Goal: Task Accomplishment & Management: Use online tool/utility

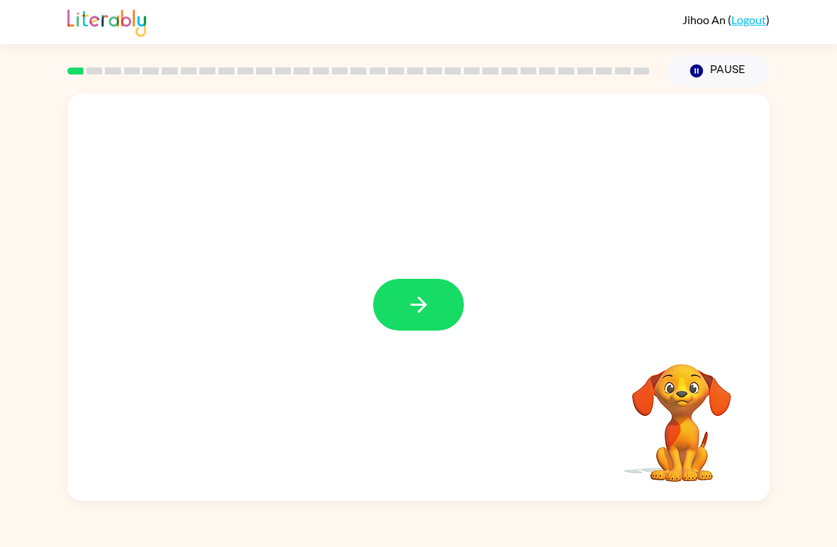
click at [416, 302] on icon "button" at bounding box center [419, 304] width 25 height 25
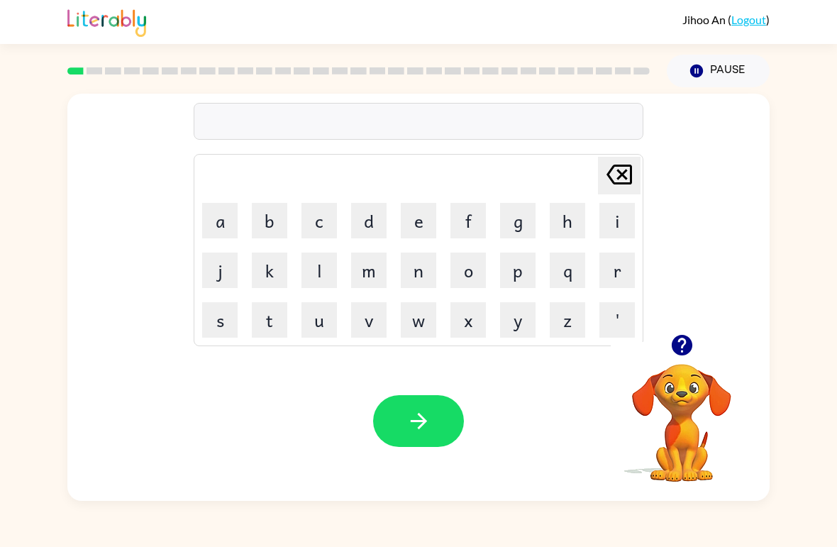
click at [259, 231] on button "b" at bounding box center [269, 220] width 35 height 35
click at [471, 267] on button "o" at bounding box center [468, 270] width 35 height 35
click at [608, 261] on button "r" at bounding box center [616, 270] width 35 height 35
click at [375, 219] on button "d" at bounding box center [368, 220] width 35 height 35
click at [420, 225] on button "e" at bounding box center [418, 220] width 35 height 35
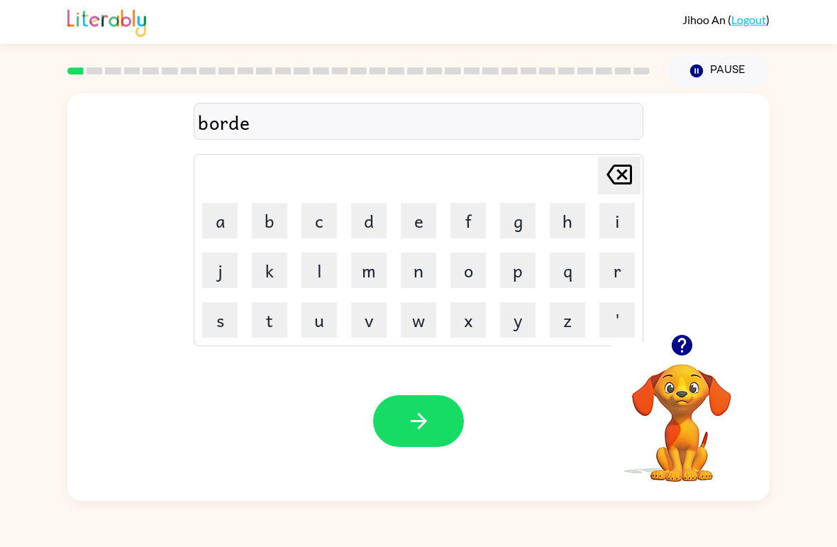
click at [613, 253] on button "r" at bounding box center [616, 270] width 35 height 35
click at [411, 425] on icon "button" at bounding box center [419, 421] width 25 height 25
click at [319, 220] on button "c" at bounding box center [319, 220] width 35 height 35
click at [468, 263] on button "o" at bounding box center [468, 270] width 35 height 35
click at [317, 320] on button "u" at bounding box center [319, 319] width 35 height 35
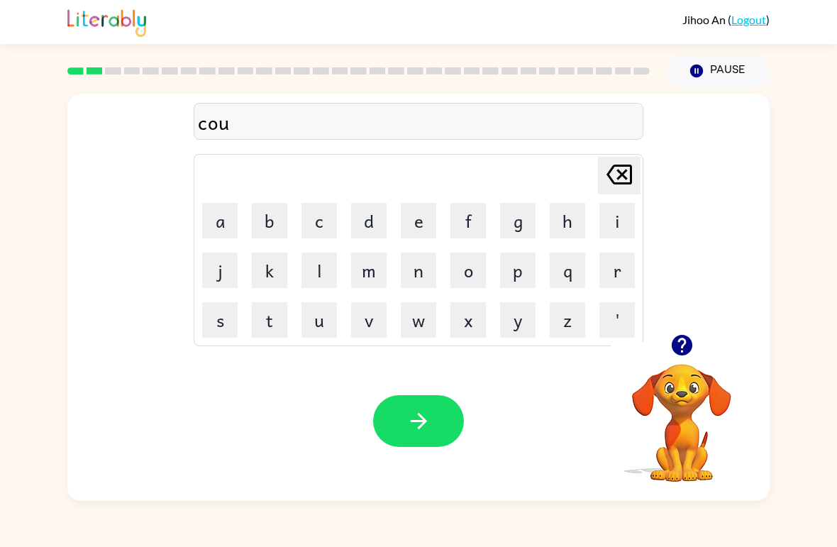
click at [426, 262] on button "n" at bounding box center [418, 270] width 35 height 35
click at [276, 315] on button "t" at bounding box center [269, 319] width 35 height 35
click at [424, 217] on button "e" at bounding box center [418, 220] width 35 height 35
click at [443, 419] on button "button" at bounding box center [418, 421] width 91 height 52
click at [320, 265] on button "l" at bounding box center [319, 270] width 35 height 35
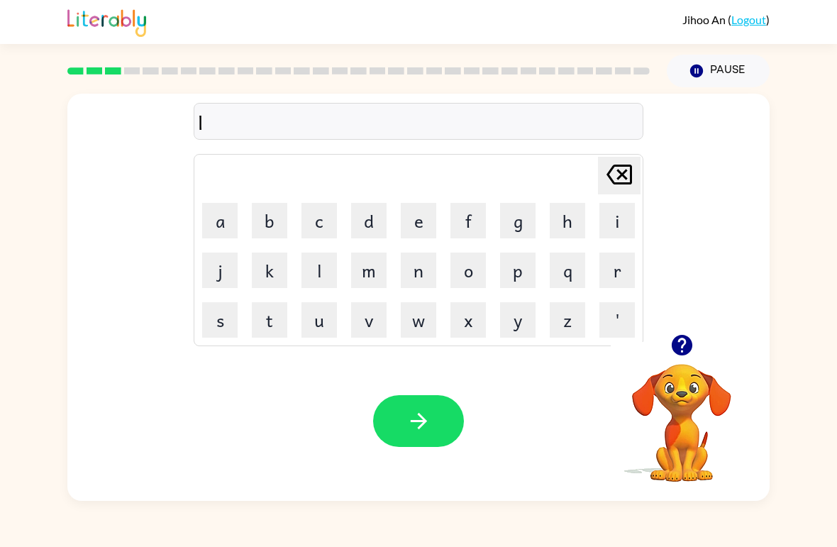
click at [466, 264] on button "o" at bounding box center [468, 270] width 35 height 35
click at [273, 272] on button "k" at bounding box center [269, 270] width 35 height 35
click at [226, 218] on button "a" at bounding box center [219, 220] width 35 height 35
click at [609, 170] on icon "[PERSON_NAME] last character input" at bounding box center [619, 174] width 34 height 34
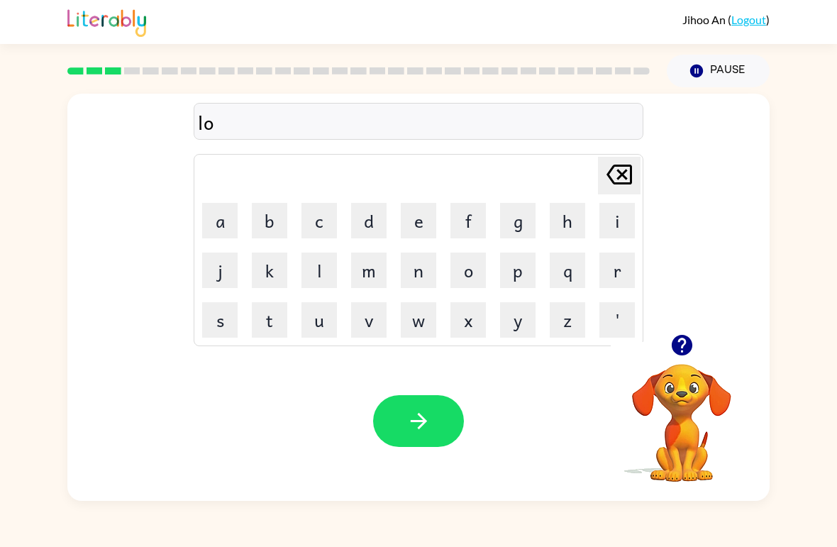
click at [614, 182] on icon at bounding box center [620, 175] width 26 height 20
click at [463, 262] on button "o" at bounding box center [468, 270] width 35 height 35
click at [319, 324] on button "u" at bounding box center [319, 319] width 35 height 35
click at [617, 165] on icon "[PERSON_NAME] last character input" at bounding box center [619, 174] width 34 height 34
click at [610, 175] on icon "[PERSON_NAME] last character input" at bounding box center [619, 174] width 34 height 34
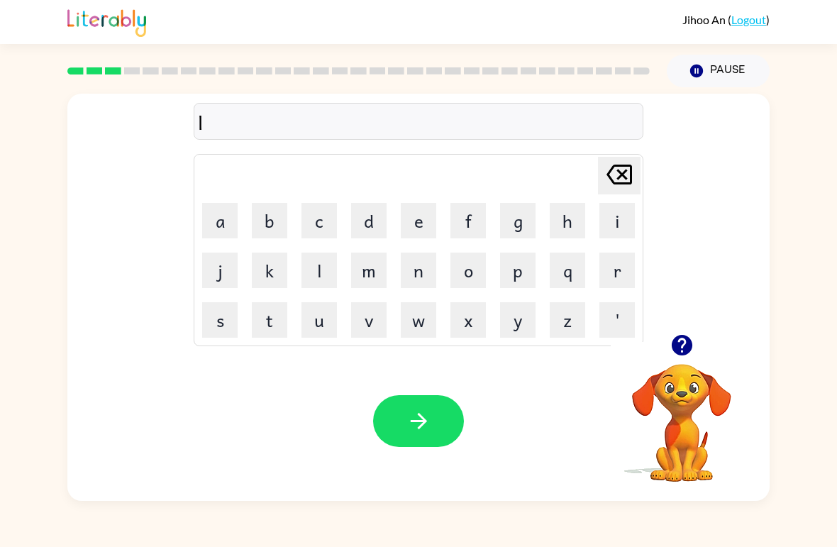
click at [468, 270] on button "o" at bounding box center [468, 270] width 35 height 35
click at [304, 324] on button "u" at bounding box center [319, 319] width 35 height 35
click at [277, 277] on button "k" at bounding box center [269, 270] width 35 height 35
click at [226, 229] on button "a" at bounding box center [219, 220] width 35 height 35
click at [634, 162] on icon "[PERSON_NAME] last character input" at bounding box center [619, 174] width 34 height 34
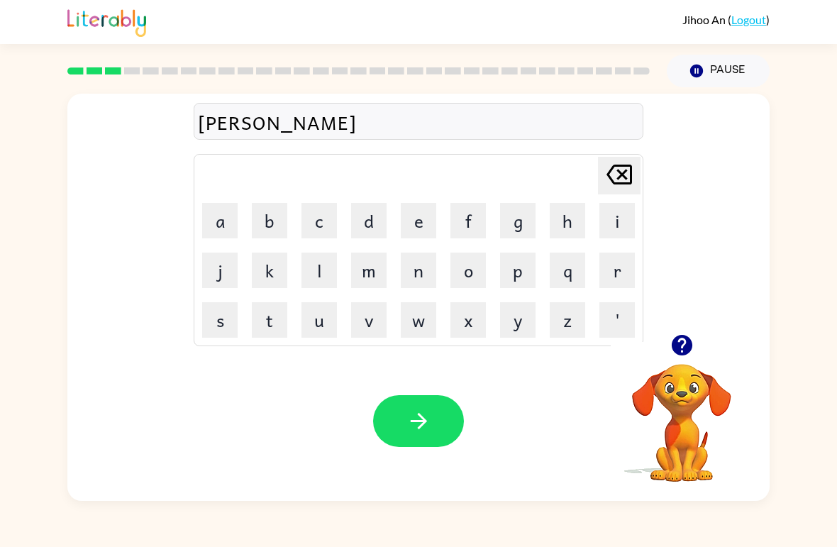
click at [624, 176] on icon at bounding box center [620, 175] width 26 height 20
click at [624, 175] on icon "[PERSON_NAME] last character input" at bounding box center [619, 174] width 34 height 34
click at [626, 183] on icon at bounding box center [620, 175] width 26 height 20
click at [465, 266] on button "o" at bounding box center [468, 270] width 35 height 35
click at [271, 271] on button "k" at bounding box center [269, 270] width 35 height 35
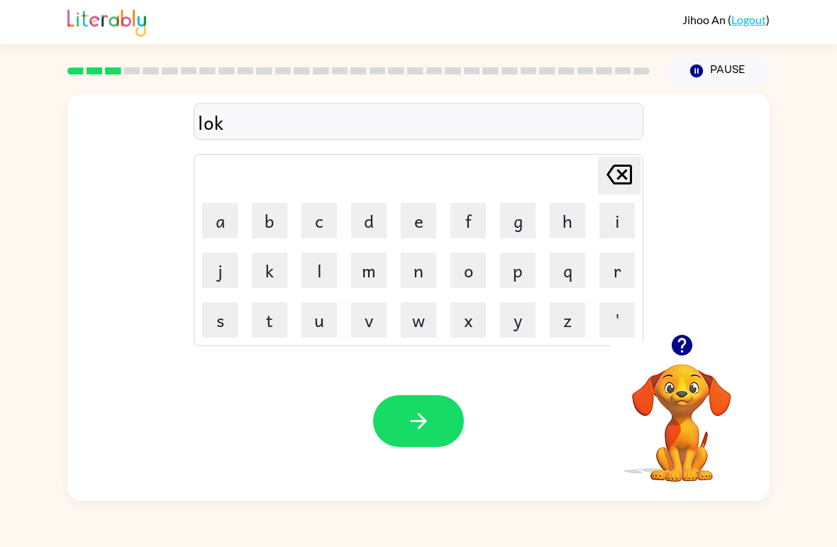
click at [222, 223] on button "a" at bounding box center [219, 220] width 35 height 35
click at [270, 321] on button "t" at bounding box center [269, 319] width 35 height 35
click at [420, 219] on button "e" at bounding box center [418, 220] width 35 height 35
click at [435, 421] on button "button" at bounding box center [418, 421] width 91 height 52
click at [269, 315] on button "t" at bounding box center [269, 319] width 35 height 35
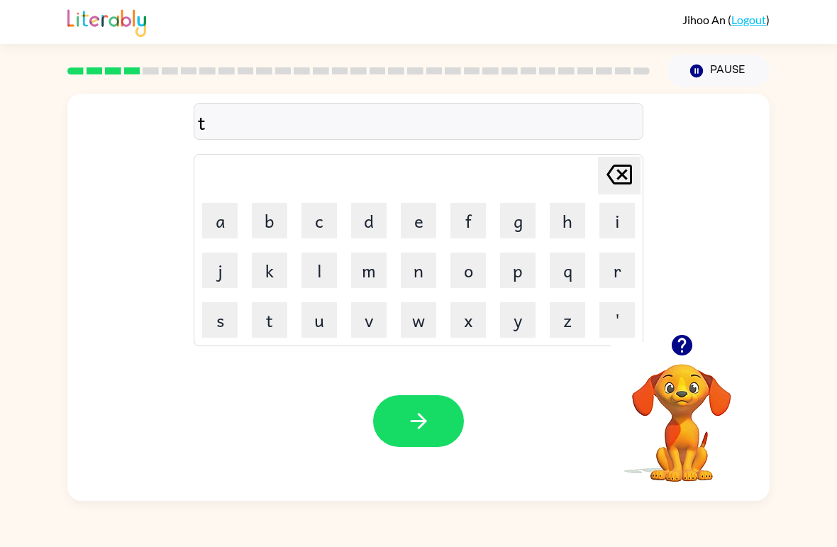
click at [411, 312] on button "w" at bounding box center [418, 319] width 35 height 35
click at [414, 224] on button "e" at bounding box center [418, 220] width 35 height 35
click at [619, 164] on icon "[PERSON_NAME] last character input" at bounding box center [619, 174] width 34 height 34
click at [627, 216] on button "i" at bounding box center [616, 220] width 35 height 35
click at [621, 174] on icon at bounding box center [620, 175] width 26 height 20
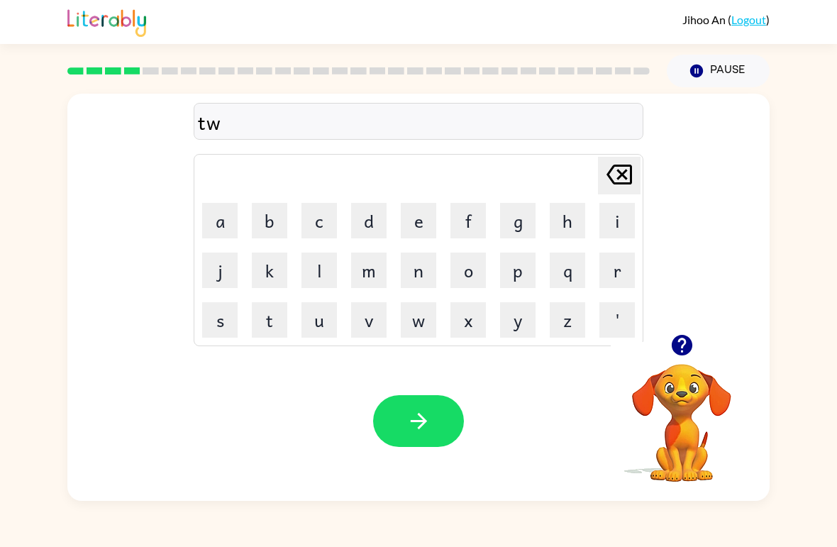
click at [414, 220] on button "e" at bounding box center [418, 220] width 35 height 35
click at [226, 227] on button "a" at bounding box center [219, 220] width 35 height 35
click at [419, 265] on button "n" at bounding box center [418, 270] width 35 height 35
click at [620, 171] on icon "[PERSON_NAME] last character input" at bounding box center [619, 174] width 34 height 34
click at [626, 171] on icon at bounding box center [620, 175] width 26 height 20
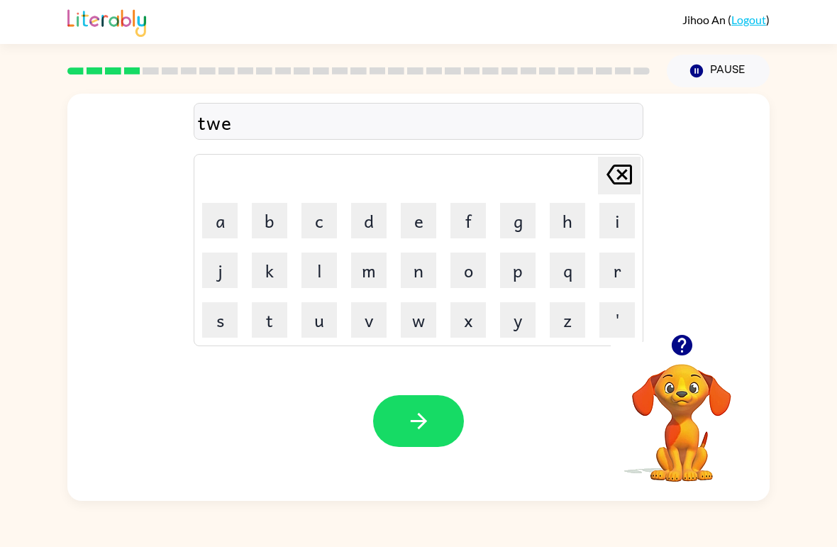
click at [626, 169] on icon "[PERSON_NAME] last character input" at bounding box center [619, 174] width 34 height 34
click at [425, 220] on button "e" at bounding box center [418, 220] width 35 height 35
click at [473, 267] on button "o" at bounding box center [468, 270] width 35 height 35
click at [626, 170] on icon at bounding box center [620, 175] width 26 height 20
click at [424, 267] on button "n" at bounding box center [418, 270] width 35 height 35
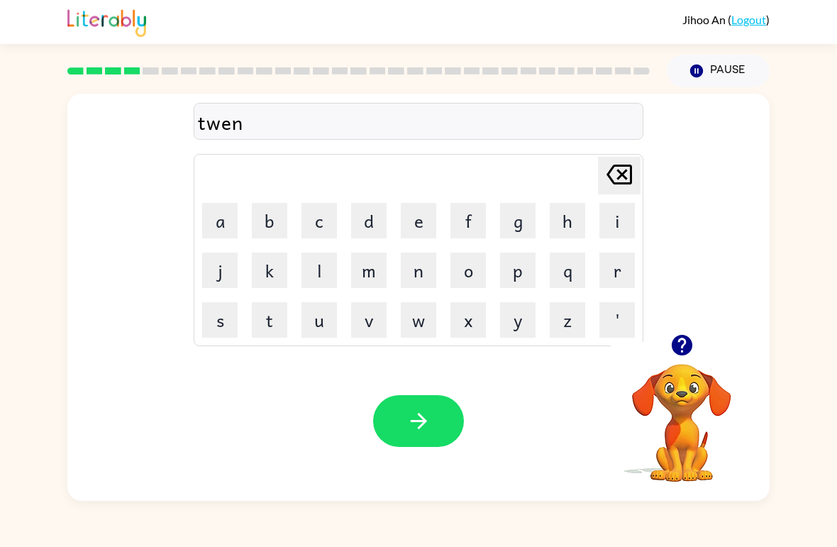
click at [614, 162] on icon "[PERSON_NAME] last character input" at bounding box center [619, 174] width 34 height 34
click at [226, 223] on button "a" at bounding box center [219, 220] width 35 height 35
click at [423, 264] on button "n" at bounding box center [418, 270] width 35 height 35
click at [680, 383] on video "Your browser must support playing .mp4 files to use Literably. Please try using…" at bounding box center [682, 413] width 142 height 142
click at [714, 378] on video "Your browser must support playing .mp4 files to use Literably. Please try using…" at bounding box center [682, 413] width 142 height 142
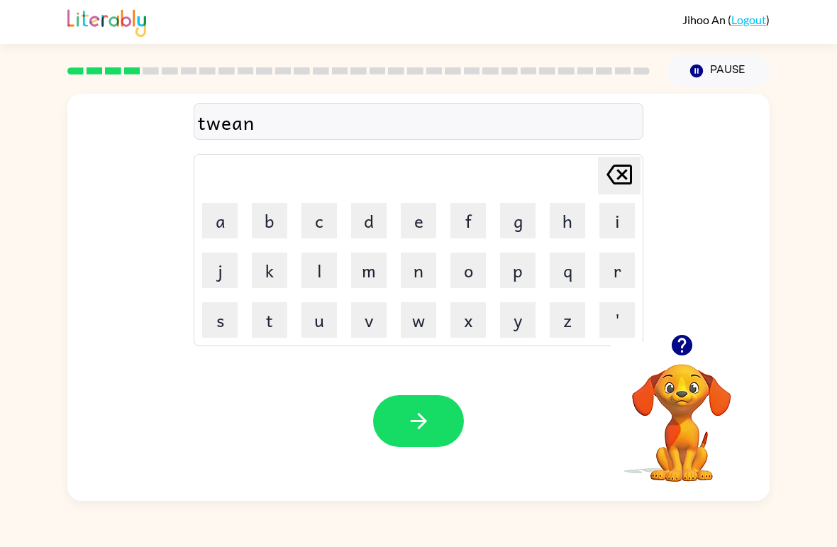
click at [414, 214] on button "e" at bounding box center [418, 220] width 35 height 35
click at [622, 161] on icon "[PERSON_NAME] last character input" at bounding box center [619, 174] width 34 height 34
click at [616, 182] on icon "[PERSON_NAME] last character input" at bounding box center [619, 174] width 34 height 34
click at [633, 175] on icon "[PERSON_NAME] last character input" at bounding box center [619, 174] width 34 height 34
click at [621, 169] on icon "[PERSON_NAME] last character input" at bounding box center [619, 174] width 34 height 34
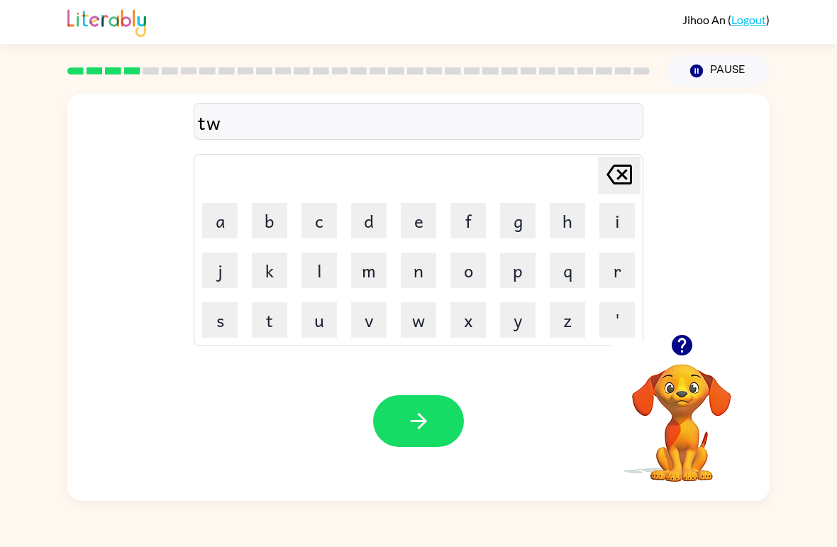
click at [316, 315] on button "u" at bounding box center [319, 319] width 35 height 35
click at [619, 168] on icon "[PERSON_NAME] last character input" at bounding box center [619, 174] width 34 height 34
click at [424, 221] on button "e" at bounding box center [418, 220] width 35 height 35
click at [612, 226] on button "i" at bounding box center [616, 220] width 35 height 35
click at [410, 265] on button "n" at bounding box center [418, 270] width 35 height 35
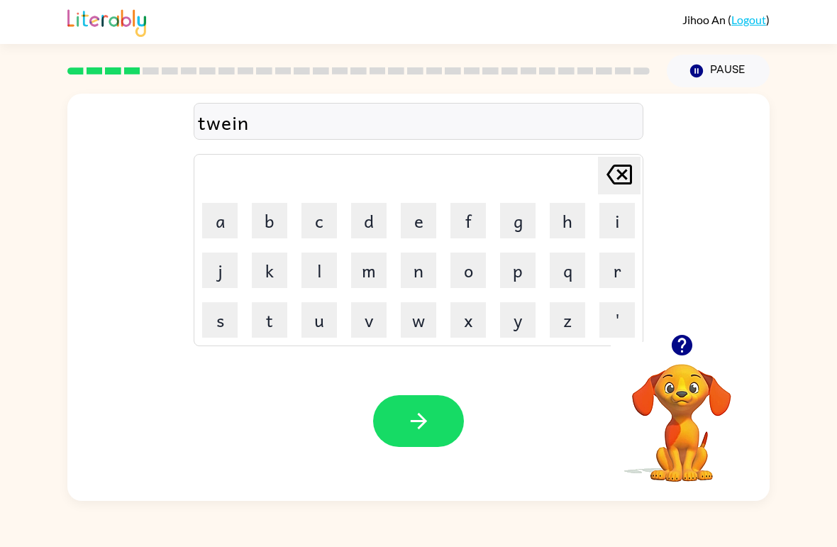
click at [624, 159] on icon "[PERSON_NAME] last character input" at bounding box center [619, 174] width 34 height 34
click at [621, 165] on icon "[PERSON_NAME] last character input" at bounding box center [619, 174] width 34 height 34
click at [221, 217] on button "a" at bounding box center [219, 220] width 35 height 35
click at [275, 265] on button "k" at bounding box center [269, 270] width 35 height 35
click at [414, 272] on button "n" at bounding box center [418, 270] width 35 height 35
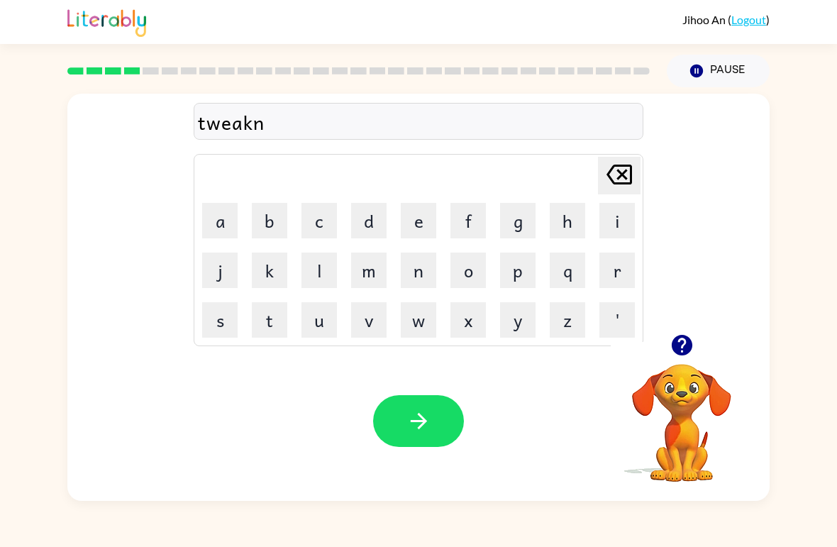
click at [621, 165] on icon at bounding box center [620, 175] width 26 height 20
click at [609, 175] on icon at bounding box center [620, 175] width 26 height 20
click at [419, 272] on button "n" at bounding box center [418, 270] width 35 height 35
click at [431, 419] on icon "button" at bounding box center [419, 421] width 25 height 25
click at [424, 275] on button "n" at bounding box center [418, 270] width 35 height 35
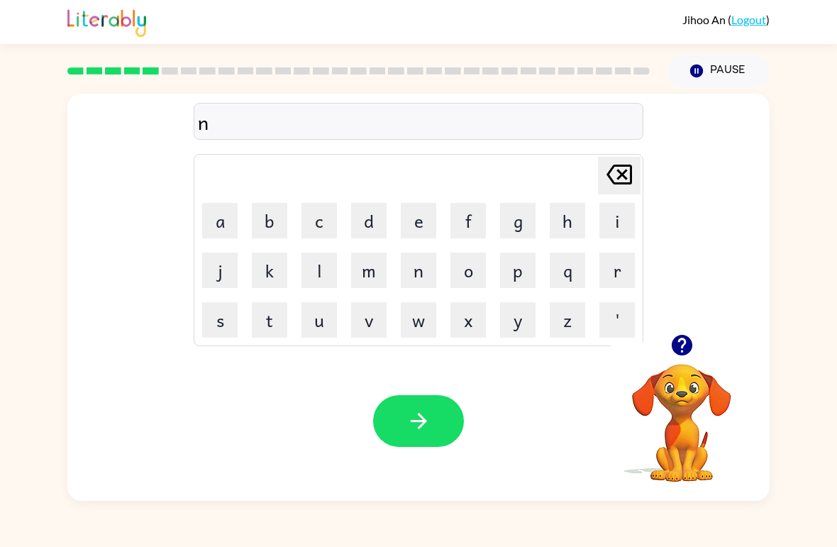
click at [224, 222] on button "a" at bounding box center [219, 220] width 35 height 35
click at [426, 219] on button "e" at bounding box center [418, 220] width 35 height 35
click at [618, 270] on button "r" at bounding box center [616, 270] width 35 height 35
click at [226, 224] on button "a" at bounding box center [219, 220] width 35 height 35
click at [611, 271] on button "r" at bounding box center [616, 270] width 35 height 35
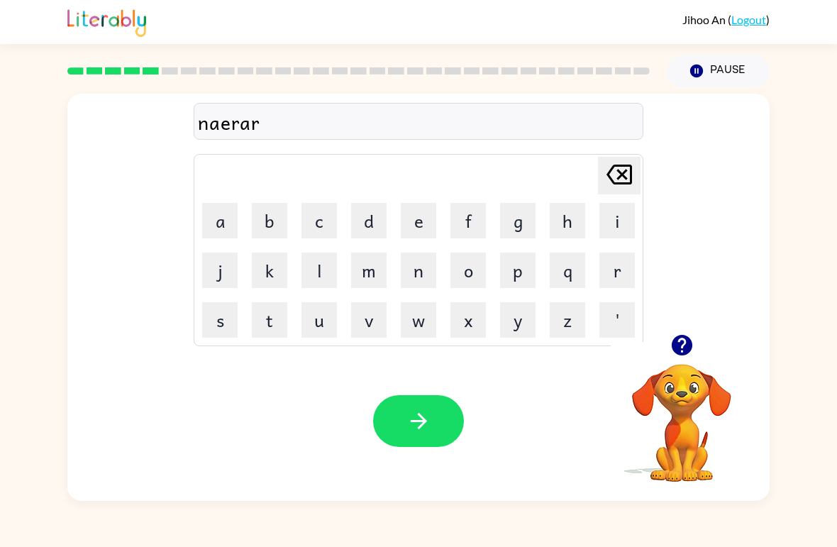
click at [319, 271] on button "l" at bounding box center [319, 270] width 35 height 35
click at [519, 322] on button "y" at bounding box center [517, 319] width 35 height 35
click at [398, 426] on button "button" at bounding box center [418, 421] width 91 height 52
click at [429, 425] on div at bounding box center [418, 421] width 91 height 52
click at [427, 426] on div at bounding box center [418, 421] width 91 height 52
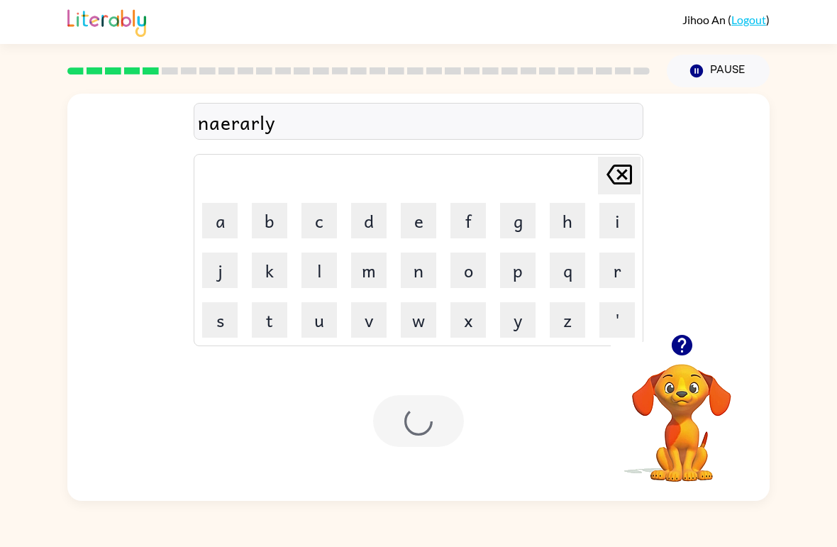
click at [426, 425] on div at bounding box center [418, 421] width 91 height 52
click at [421, 431] on div at bounding box center [418, 421] width 91 height 52
click at [421, 430] on div at bounding box center [418, 421] width 91 height 52
click at [424, 424] on div at bounding box center [418, 421] width 91 height 52
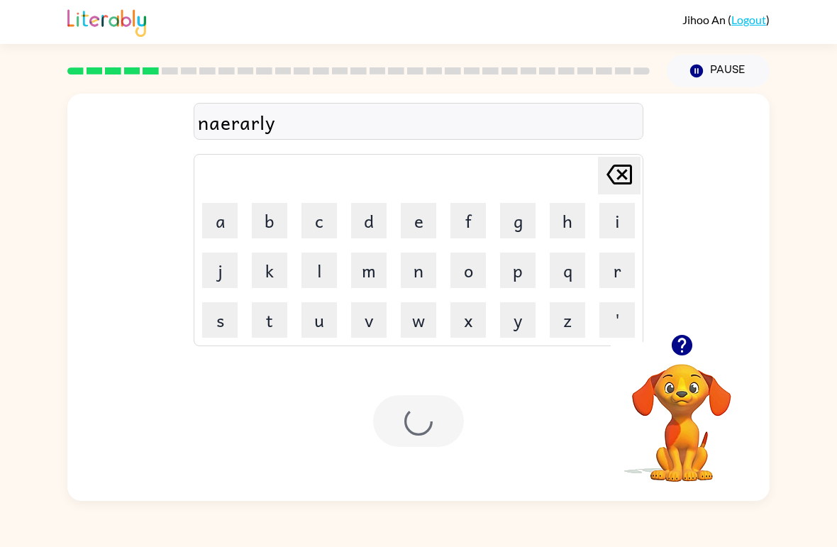
click at [424, 422] on div at bounding box center [418, 421] width 91 height 52
click at [624, 171] on icon "[PERSON_NAME] last character input" at bounding box center [619, 174] width 34 height 34
click at [519, 319] on button "y" at bounding box center [517, 319] width 35 height 35
click at [616, 177] on icon "[PERSON_NAME] last character input" at bounding box center [619, 174] width 34 height 34
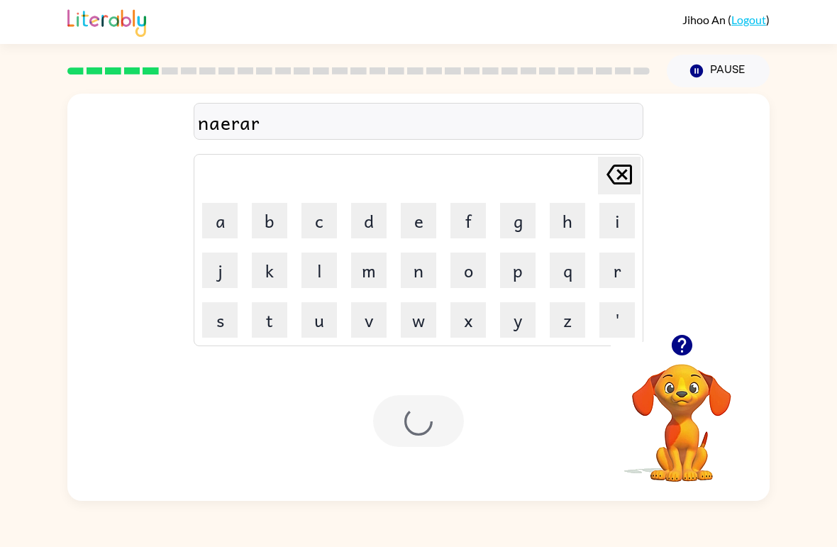
click at [620, 179] on icon "[PERSON_NAME] last character input" at bounding box center [619, 174] width 34 height 34
click at [620, 179] on icon at bounding box center [620, 175] width 26 height 20
click at [617, 180] on icon "[PERSON_NAME] last character input" at bounding box center [619, 174] width 34 height 34
click at [623, 179] on icon "[PERSON_NAME] last character input" at bounding box center [619, 174] width 34 height 34
click at [619, 172] on icon at bounding box center [620, 175] width 26 height 20
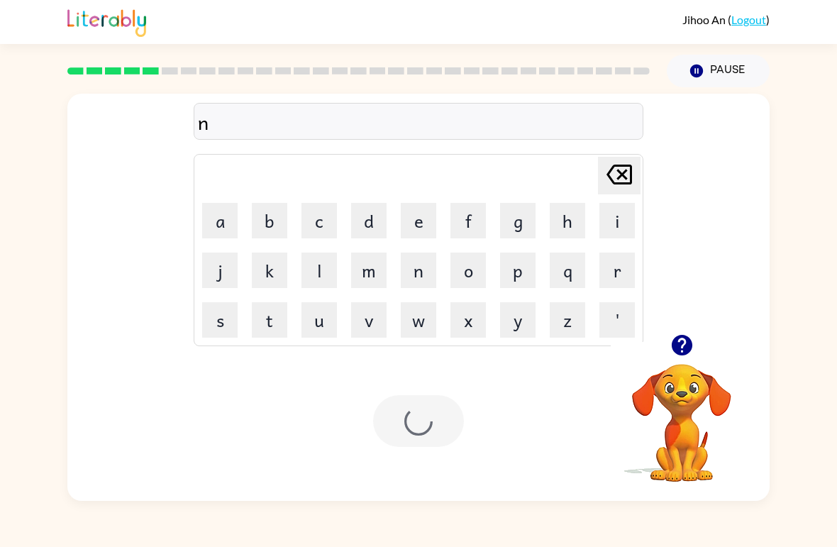
click at [614, 216] on button "i" at bounding box center [616, 220] width 35 height 35
click at [223, 220] on button "a" at bounding box center [219, 220] width 35 height 35
click at [624, 276] on button "r" at bounding box center [616, 270] width 35 height 35
click at [319, 267] on button "l" at bounding box center [319, 270] width 35 height 35
click at [219, 222] on button "a" at bounding box center [219, 220] width 35 height 35
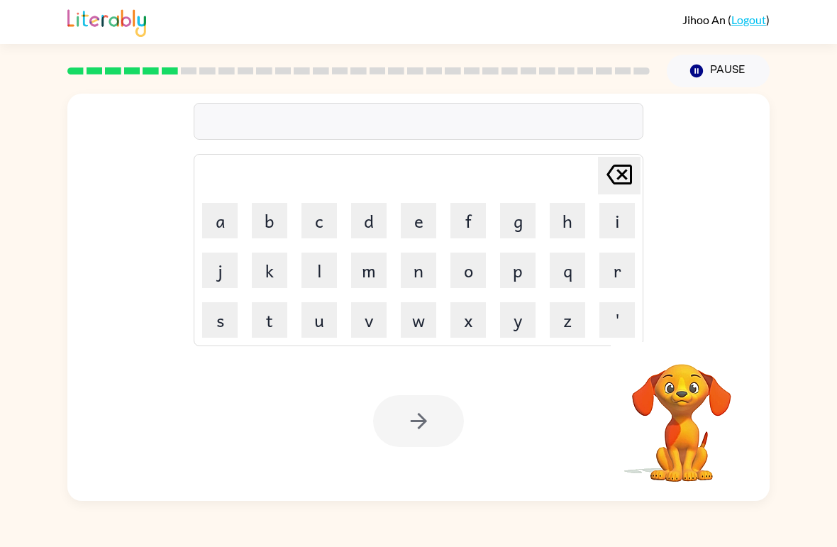
click at [316, 265] on button "l" at bounding box center [319, 270] width 35 height 35
click at [622, 169] on icon "[PERSON_NAME] last character input" at bounding box center [619, 174] width 34 height 34
click at [265, 226] on button "b" at bounding box center [269, 220] width 35 height 35
click at [617, 213] on button "i" at bounding box center [616, 220] width 35 height 35
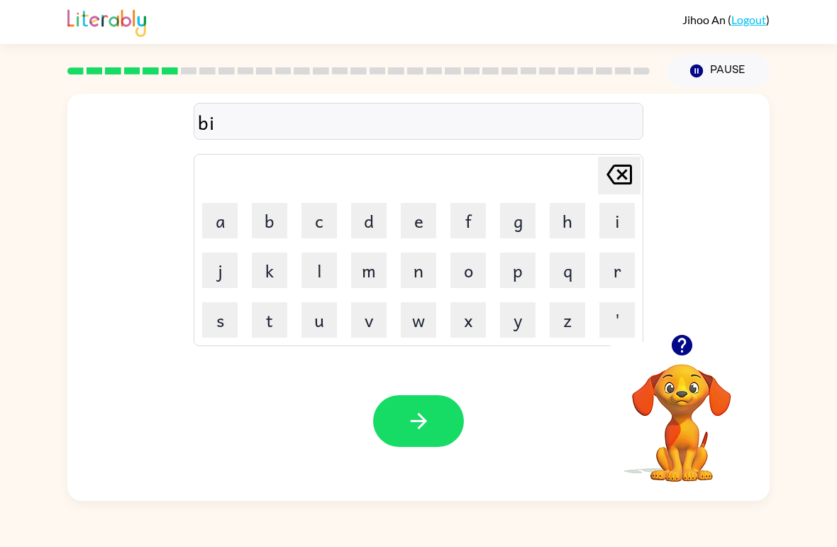
click at [585, 219] on button "h" at bounding box center [567, 220] width 35 height 35
click at [613, 216] on button "i" at bounding box center [616, 220] width 35 height 35
click at [414, 280] on button "n" at bounding box center [418, 270] width 35 height 35
click at [370, 218] on button "d" at bounding box center [368, 220] width 35 height 35
click at [623, 174] on icon at bounding box center [620, 175] width 26 height 20
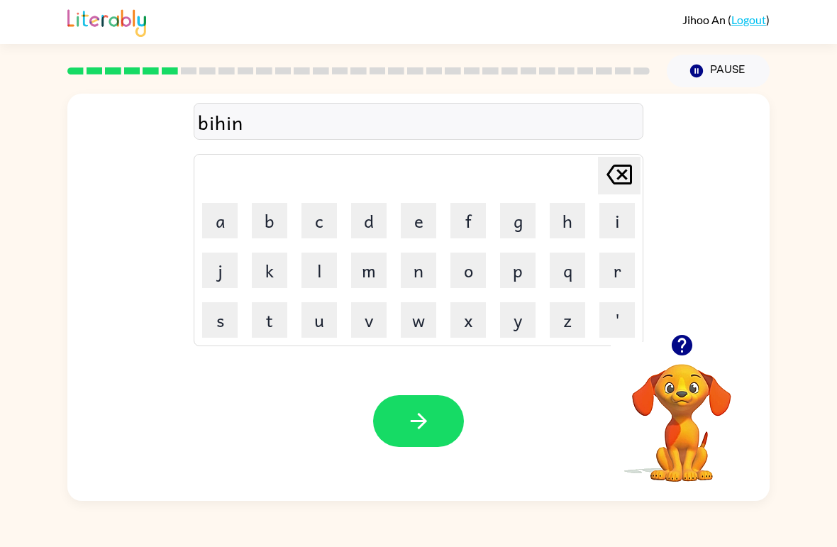
click at [623, 173] on icon at bounding box center [620, 175] width 26 height 20
click at [619, 180] on icon "[PERSON_NAME] last character input" at bounding box center [619, 174] width 34 height 34
click at [619, 180] on icon at bounding box center [620, 175] width 26 height 20
click at [619, 187] on icon "[PERSON_NAME] last character input" at bounding box center [619, 174] width 34 height 34
click at [411, 226] on button "e" at bounding box center [418, 220] width 35 height 35
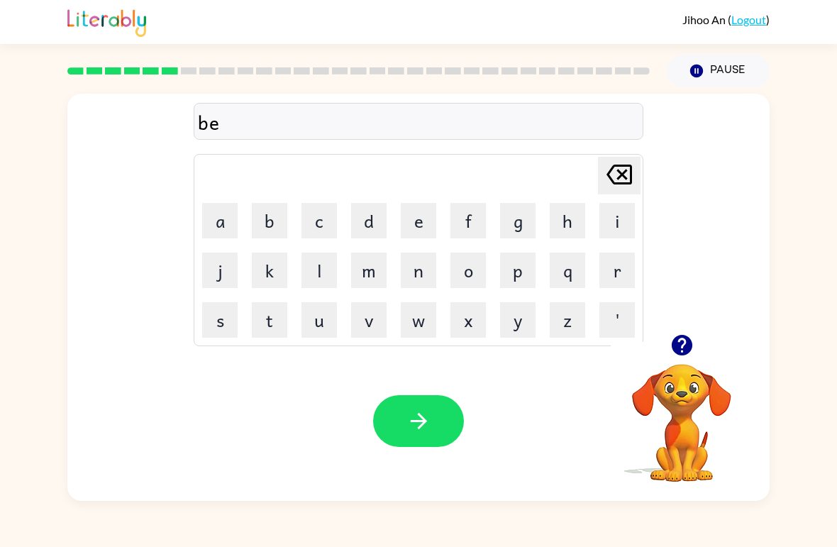
click at [226, 219] on button "a" at bounding box center [219, 220] width 35 height 35
click at [608, 174] on icon at bounding box center [620, 175] width 26 height 20
click at [607, 177] on icon "[PERSON_NAME] last character input" at bounding box center [619, 174] width 34 height 34
click at [617, 226] on button "i" at bounding box center [616, 220] width 35 height 35
click at [609, 172] on icon at bounding box center [620, 175] width 26 height 20
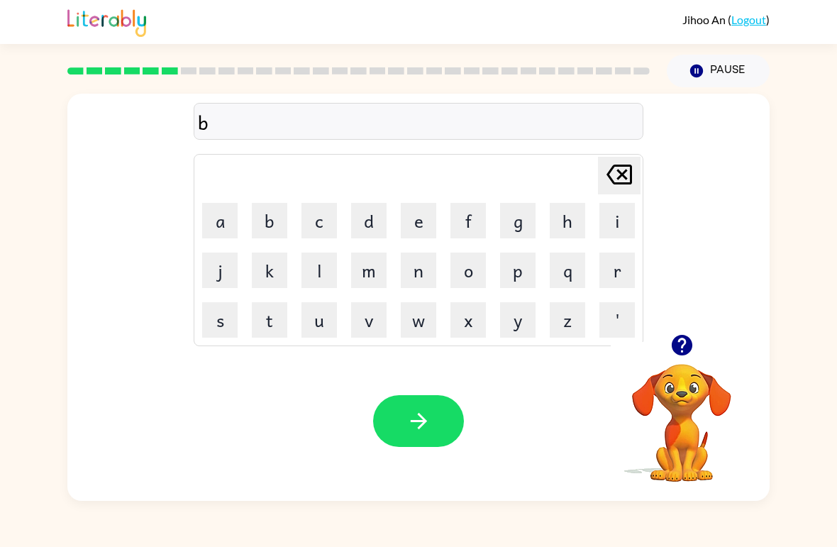
click at [430, 224] on button "e" at bounding box center [418, 220] width 35 height 35
click at [573, 219] on button "h" at bounding box center [567, 220] width 35 height 35
click at [617, 220] on button "i" at bounding box center [616, 220] width 35 height 35
click at [419, 277] on button "n" at bounding box center [418, 270] width 35 height 35
click at [376, 223] on button "d" at bounding box center [368, 220] width 35 height 35
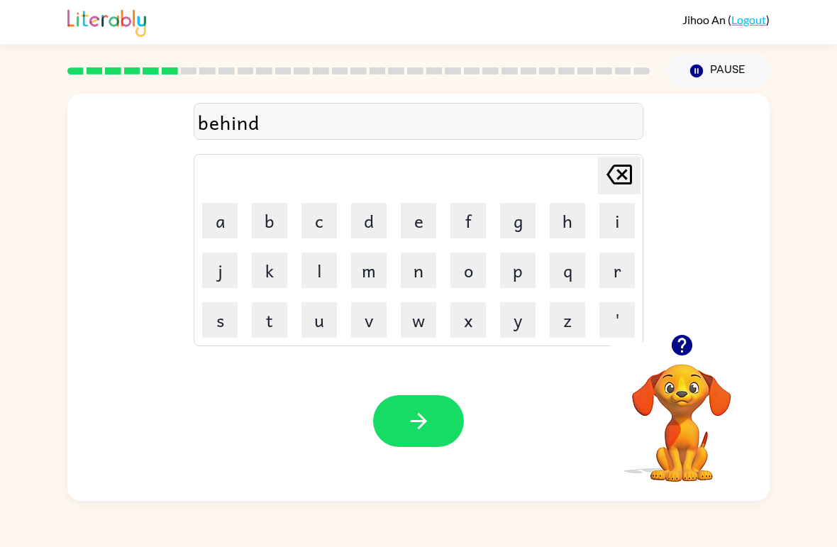
click at [411, 222] on button "e" at bounding box center [418, 220] width 35 height 35
click at [427, 425] on icon "button" at bounding box center [419, 421] width 25 height 25
click at [269, 314] on button "t" at bounding box center [269, 319] width 35 height 35
click at [619, 275] on button "r" at bounding box center [616, 270] width 35 height 35
click at [619, 217] on button "i" at bounding box center [616, 220] width 35 height 35
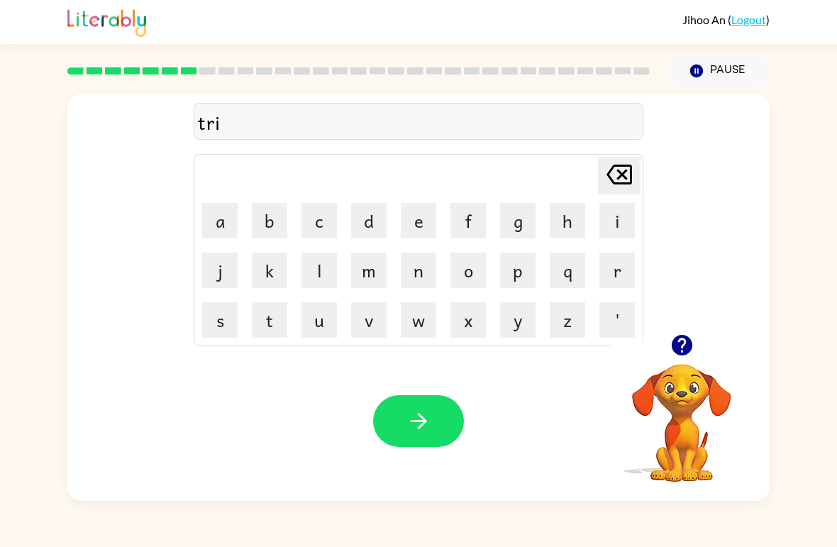
click at [323, 222] on button "c" at bounding box center [319, 220] width 35 height 35
click at [226, 218] on button "a" at bounding box center [219, 220] width 35 height 35
click at [312, 273] on button "l" at bounding box center [319, 270] width 35 height 35
click at [419, 221] on button "e" at bounding box center [418, 220] width 35 height 35
click at [424, 419] on icon "button" at bounding box center [418, 421] width 16 height 16
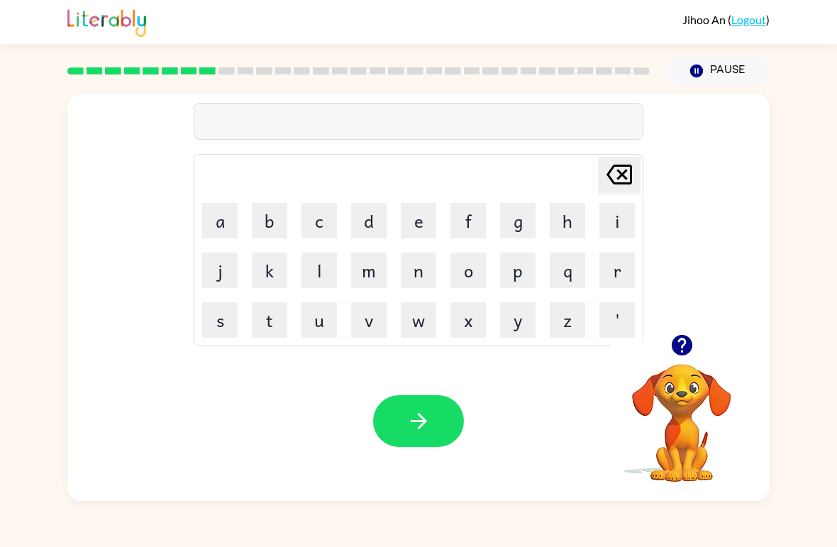
click at [365, 271] on button "m" at bounding box center [368, 270] width 35 height 35
click at [612, 223] on button "i" at bounding box center [616, 220] width 35 height 35
click at [611, 267] on button "r" at bounding box center [616, 270] width 35 height 35
click at [223, 221] on button "a" at bounding box center [219, 220] width 35 height 35
click at [609, 275] on button "r" at bounding box center [616, 270] width 35 height 35
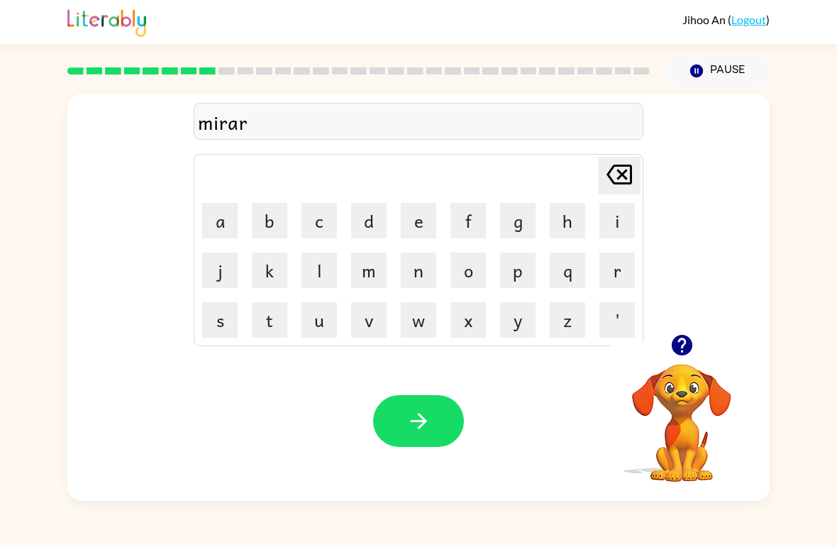
click at [634, 168] on icon "[PERSON_NAME] last character input" at bounding box center [619, 174] width 34 height 34
click at [626, 176] on icon "[PERSON_NAME] last character input" at bounding box center [619, 174] width 34 height 34
click at [480, 268] on button "o" at bounding box center [468, 270] width 35 height 35
click at [617, 262] on button "r" at bounding box center [616, 270] width 35 height 35
click at [322, 228] on button "c" at bounding box center [319, 220] width 35 height 35
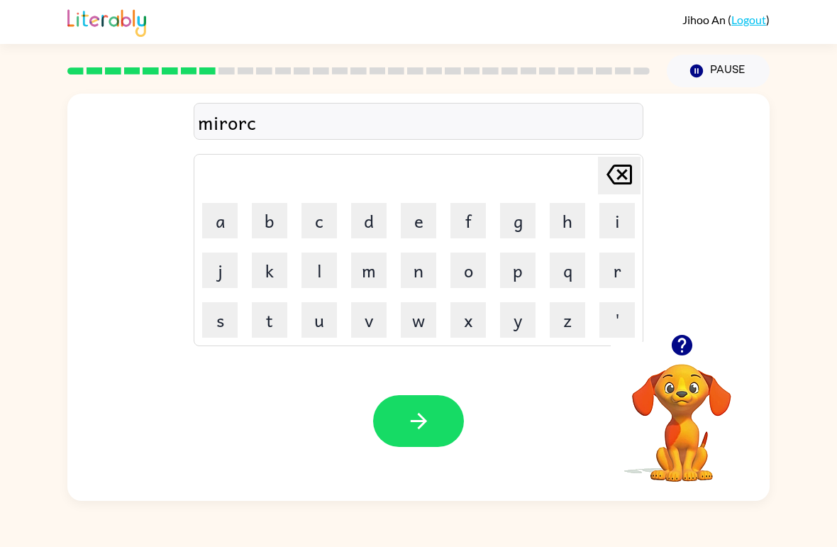
click at [323, 312] on button "u" at bounding box center [319, 319] width 35 height 35
click at [613, 173] on icon "[PERSON_NAME] last character input" at bounding box center [619, 174] width 34 height 34
click at [472, 275] on button "o" at bounding box center [468, 270] width 35 height 35
click at [326, 267] on button "l" at bounding box center [319, 270] width 35 height 35
click at [417, 419] on icon "button" at bounding box center [419, 421] width 25 height 25
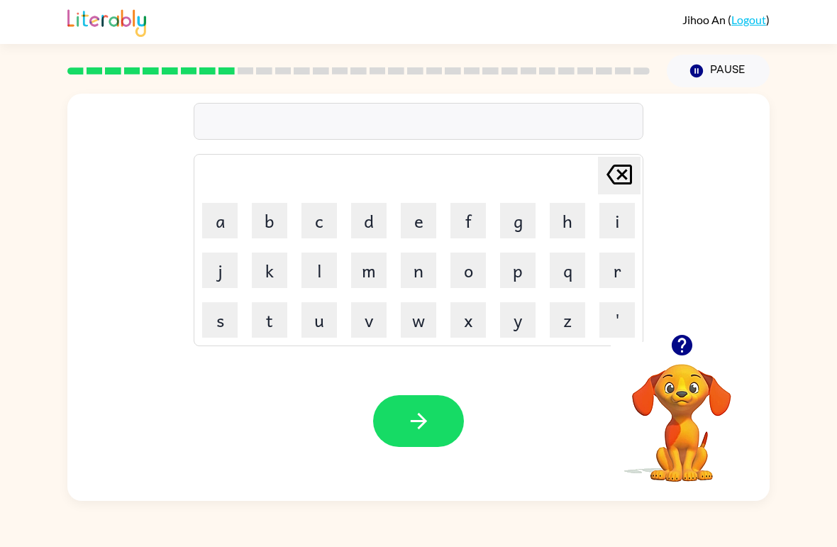
click at [412, 262] on button "n" at bounding box center [418, 270] width 35 height 35
click at [418, 226] on button "e" at bounding box center [418, 220] width 35 height 35
click at [226, 221] on button "a" at bounding box center [219, 220] width 35 height 35
click at [619, 172] on icon at bounding box center [620, 175] width 26 height 20
click at [411, 248] on td "n" at bounding box center [418, 270] width 48 height 48
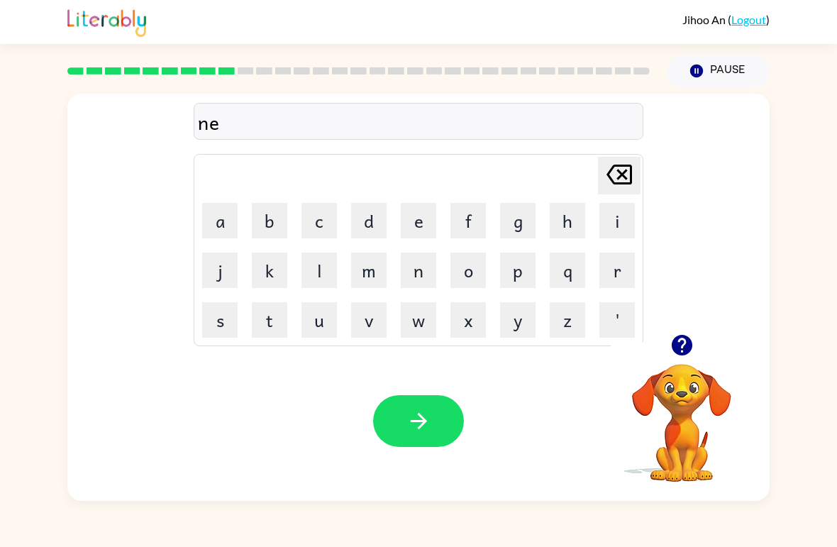
click at [419, 261] on button "n" at bounding box center [418, 270] width 35 height 35
click at [611, 174] on icon "[PERSON_NAME] last character input" at bounding box center [619, 174] width 34 height 34
click at [221, 223] on button "a" at bounding box center [219, 220] width 35 height 35
click at [269, 221] on button "b" at bounding box center [269, 220] width 35 height 35
click at [602, 172] on button "[PERSON_NAME] last character input" at bounding box center [619, 176] width 43 height 38
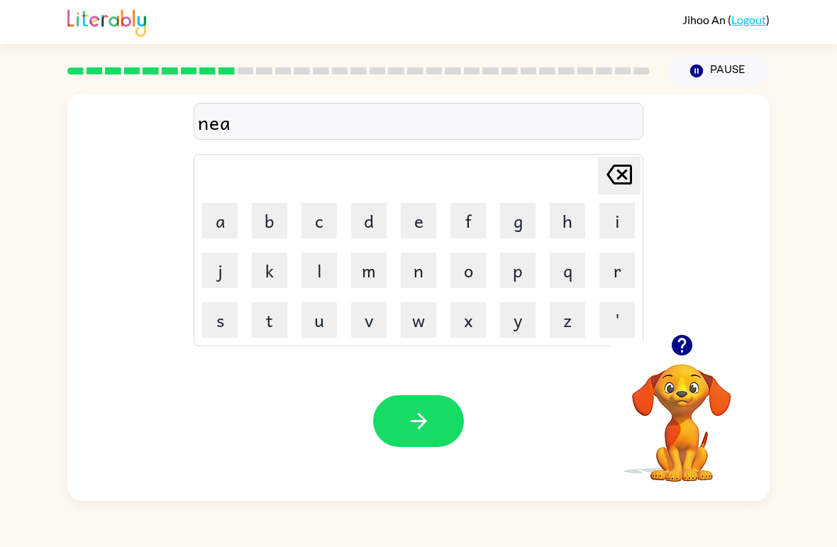
click at [418, 267] on button "n" at bounding box center [418, 270] width 35 height 35
click at [269, 228] on button "b" at bounding box center [269, 220] width 35 height 35
click at [220, 228] on button "a" at bounding box center [219, 220] width 35 height 35
click at [321, 274] on button "l" at bounding box center [319, 270] width 35 height 35
click at [317, 277] on button "l" at bounding box center [319, 270] width 35 height 35
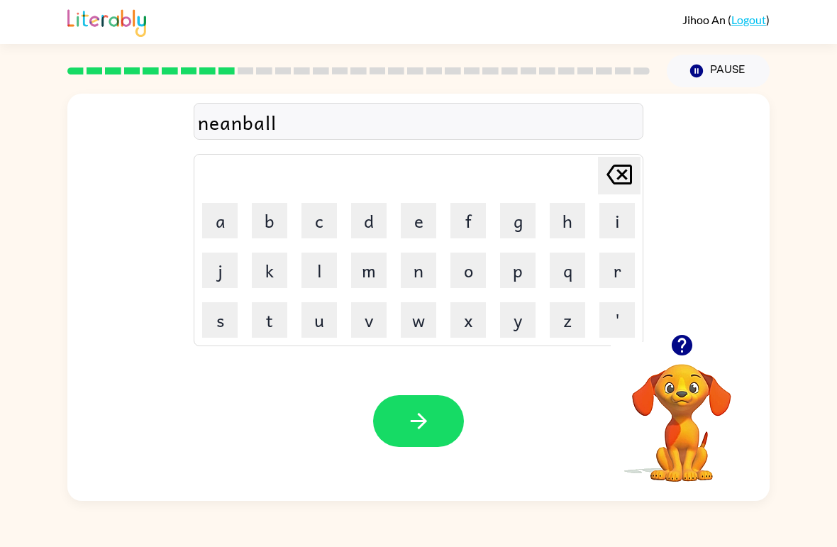
click at [419, 422] on icon "button" at bounding box center [418, 421] width 16 height 16
click at [321, 321] on button "u" at bounding box center [319, 319] width 35 height 35
click at [416, 271] on button "n" at bounding box center [418, 270] width 35 height 35
click at [476, 222] on button "f" at bounding box center [468, 220] width 35 height 35
click at [318, 321] on button "u" at bounding box center [319, 319] width 35 height 35
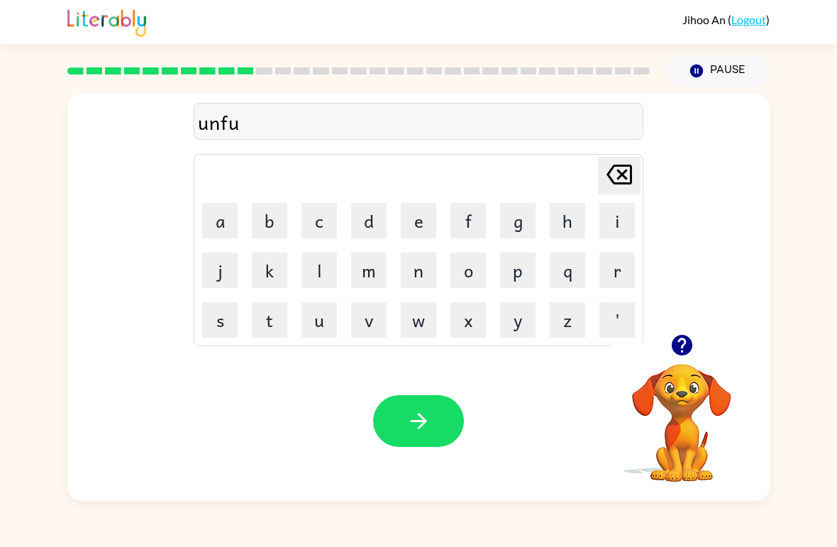
click at [318, 275] on button "l" at bounding box center [319, 270] width 35 height 35
click at [639, 174] on button "[PERSON_NAME] last character input" at bounding box center [619, 176] width 43 height 38
click at [618, 176] on icon "[PERSON_NAME] last character input" at bounding box center [619, 174] width 34 height 34
click at [469, 274] on button "o" at bounding box center [468, 270] width 35 height 35
click at [324, 265] on button "l" at bounding box center [319, 270] width 35 height 35
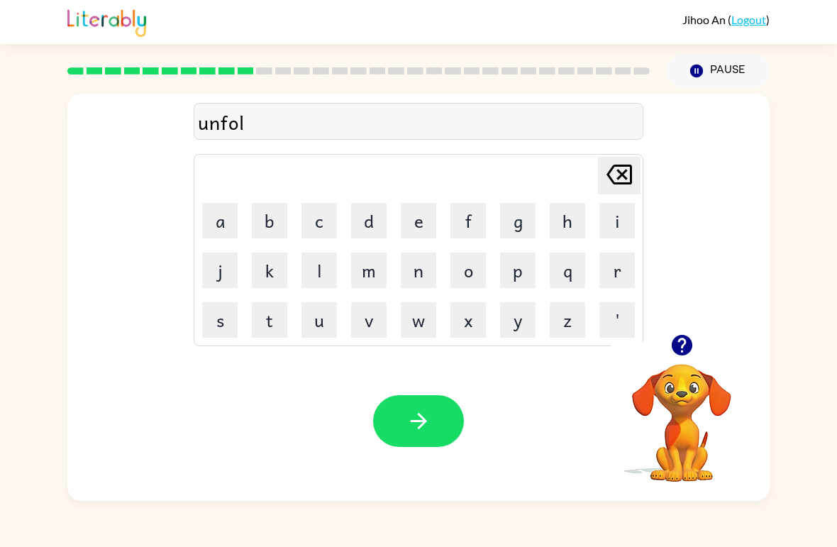
click at [619, 175] on icon "[PERSON_NAME] last character input" at bounding box center [619, 174] width 34 height 34
click at [627, 172] on icon at bounding box center [620, 175] width 26 height 20
click at [325, 329] on button "u" at bounding box center [319, 319] width 35 height 35
click at [321, 257] on button "l" at bounding box center [319, 270] width 35 height 35
click at [372, 219] on button "d" at bounding box center [368, 220] width 35 height 35
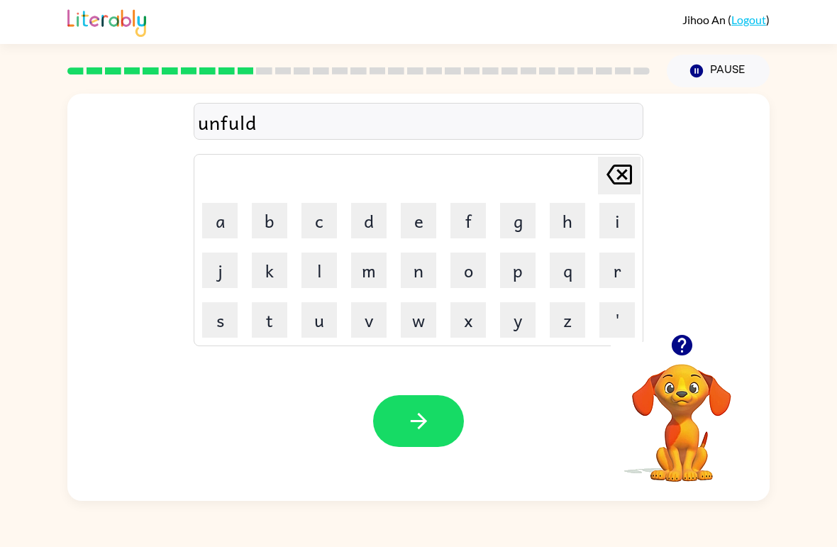
click at [624, 175] on icon at bounding box center [620, 175] width 26 height 20
click at [623, 175] on icon at bounding box center [620, 175] width 26 height 20
click at [628, 184] on icon at bounding box center [620, 175] width 26 height 20
click at [472, 275] on button "o" at bounding box center [468, 270] width 35 height 35
click at [328, 260] on button "l" at bounding box center [319, 270] width 35 height 35
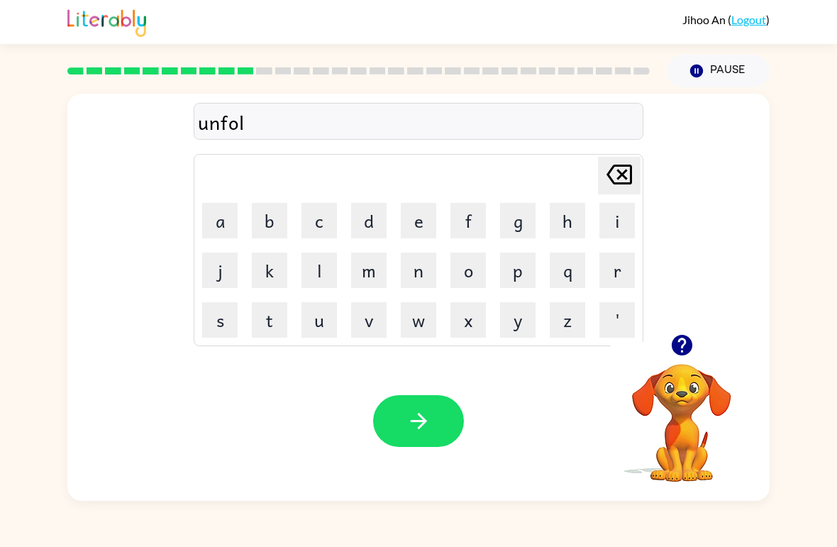
click at [366, 229] on button "d" at bounding box center [368, 220] width 35 height 35
click at [425, 216] on button "e" at bounding box center [418, 220] width 35 height 35
click at [429, 414] on icon "button" at bounding box center [419, 421] width 25 height 25
click at [380, 316] on button "v" at bounding box center [368, 319] width 35 height 35
click at [472, 262] on button "o" at bounding box center [468, 270] width 35 height 35
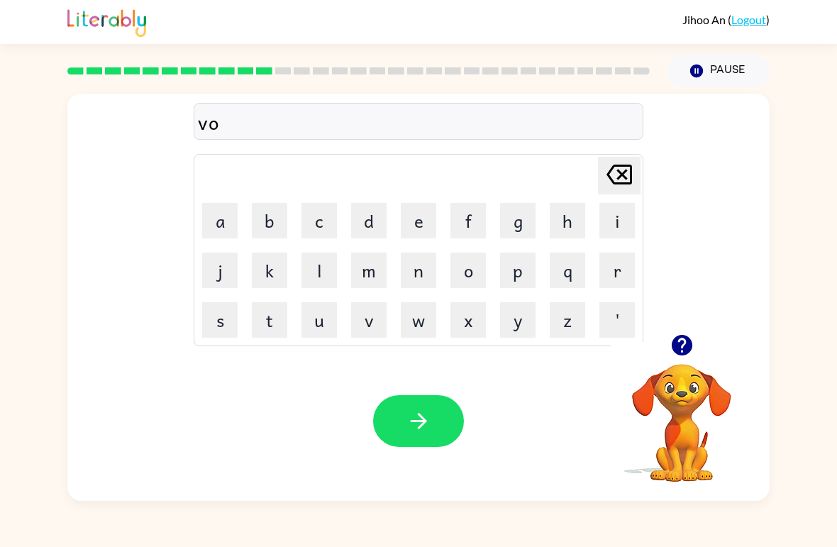
click at [269, 310] on button "t" at bounding box center [269, 319] width 35 height 35
click at [418, 219] on button "e" at bounding box center [418, 220] width 35 height 35
click at [433, 429] on button "button" at bounding box center [418, 421] width 91 height 52
click at [269, 227] on button "b" at bounding box center [269, 220] width 35 height 35
click at [416, 214] on button "e" at bounding box center [418, 220] width 35 height 35
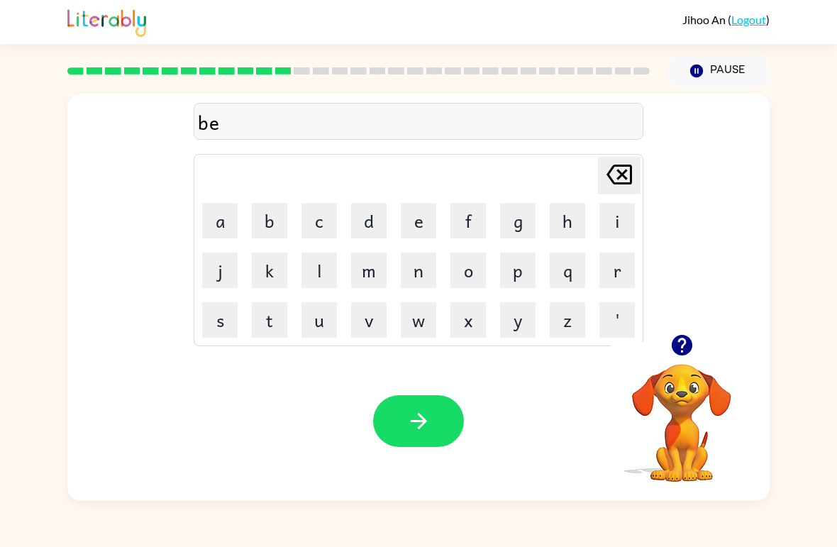
click at [374, 221] on button "d" at bounding box center [368, 220] width 35 height 35
click at [273, 322] on button "t" at bounding box center [269, 319] width 35 height 35
click at [609, 215] on button "i" at bounding box center [616, 220] width 35 height 35
click at [373, 272] on button "m" at bounding box center [368, 270] width 35 height 35
click at [409, 221] on button "e" at bounding box center [418, 220] width 35 height 35
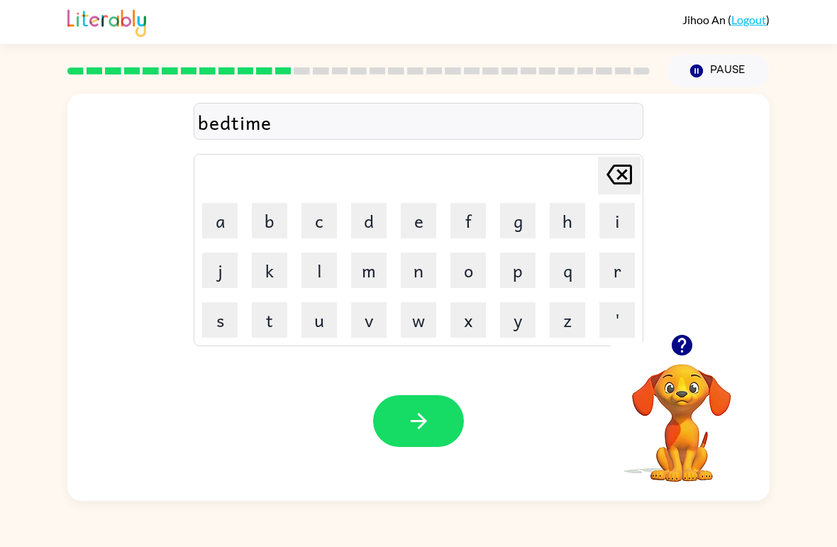
click at [427, 415] on icon "button" at bounding box center [419, 421] width 25 height 25
click at [478, 222] on button "f" at bounding box center [468, 220] width 35 height 35
click at [618, 223] on button "i" at bounding box center [616, 220] width 35 height 35
click at [265, 330] on button "t" at bounding box center [269, 319] width 35 height 35
click at [426, 265] on button "n" at bounding box center [418, 270] width 35 height 35
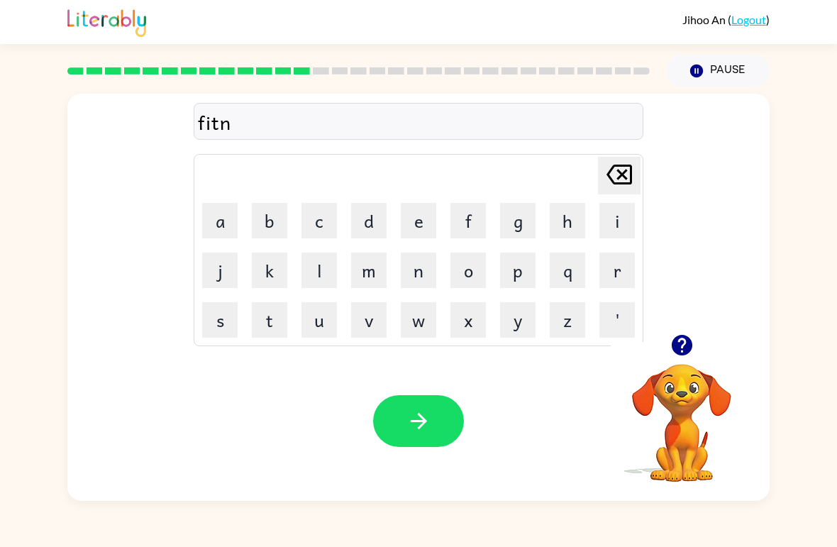
click at [422, 226] on button "e" at bounding box center [418, 220] width 35 height 35
click at [230, 316] on button "s" at bounding box center [219, 319] width 35 height 35
click at [426, 214] on button "e" at bounding box center [418, 220] width 35 height 35
click at [614, 174] on icon "[PERSON_NAME] last character input" at bounding box center [619, 174] width 34 height 34
click at [616, 174] on icon "[PERSON_NAME] last character input" at bounding box center [619, 174] width 34 height 34
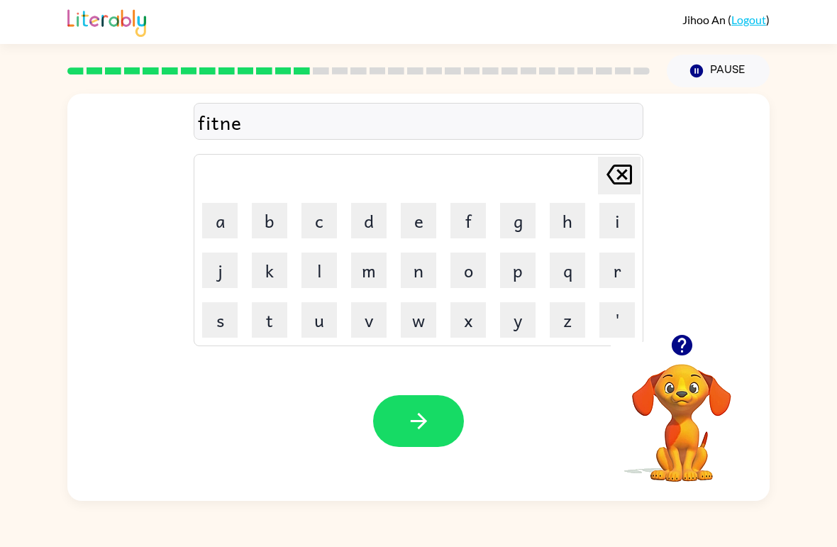
click at [319, 224] on button "c" at bounding box center [319, 220] width 35 height 35
click at [413, 226] on button "e" at bounding box center [418, 220] width 35 height 35
click at [419, 424] on icon "button" at bounding box center [419, 421] width 25 height 25
click at [361, 228] on button "d" at bounding box center [368, 220] width 35 height 35
click at [619, 212] on button "i" at bounding box center [616, 220] width 35 height 35
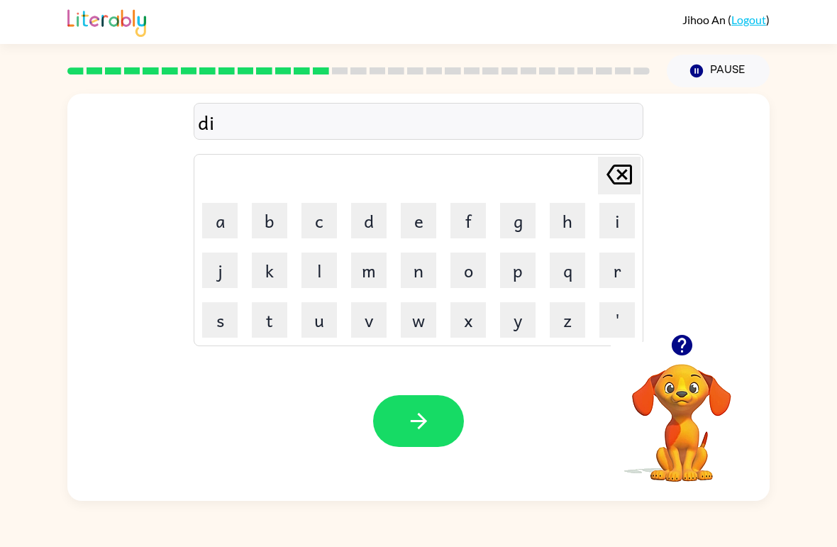
click at [314, 265] on button "l" at bounding box center [319, 270] width 35 height 35
click at [616, 170] on icon "[PERSON_NAME] last character input" at bounding box center [619, 174] width 34 height 34
click at [616, 173] on icon "[PERSON_NAME] last character input" at bounding box center [619, 174] width 34 height 34
click at [423, 223] on button "e" at bounding box center [418, 220] width 35 height 35
click at [220, 223] on button "a" at bounding box center [219, 220] width 35 height 35
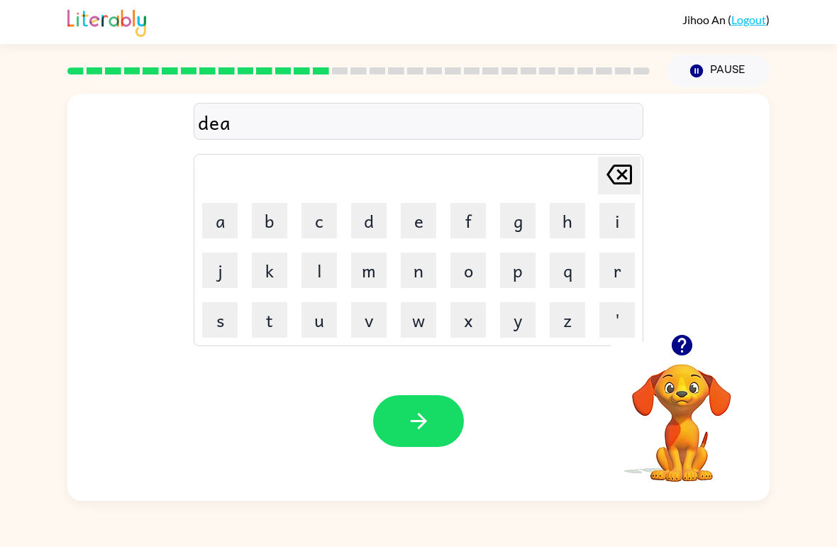
click at [620, 173] on icon at bounding box center [620, 175] width 26 height 20
click at [411, 222] on button "e" at bounding box center [418, 220] width 35 height 35
click at [626, 165] on icon at bounding box center [620, 175] width 26 height 20
click at [419, 216] on button "e" at bounding box center [418, 220] width 35 height 35
click at [316, 274] on button "l" at bounding box center [319, 270] width 35 height 35
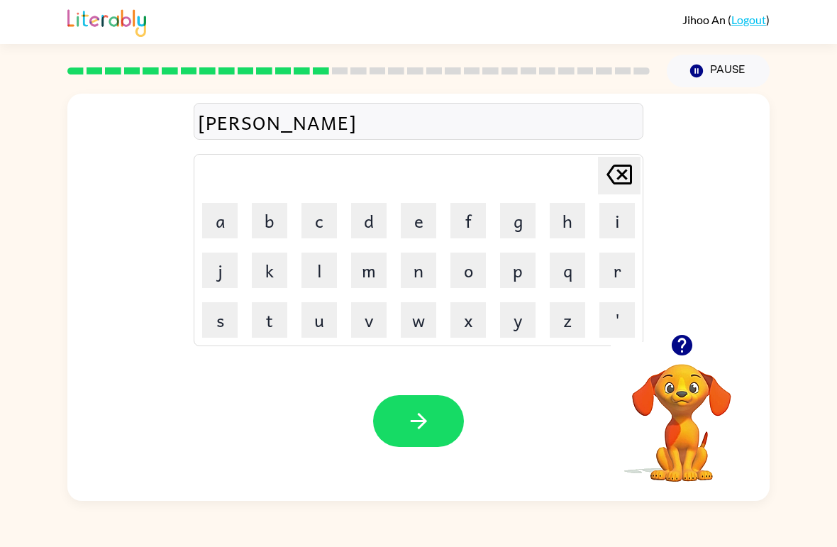
click at [223, 222] on button "a" at bounding box center [219, 220] width 35 height 35
click at [623, 223] on button "i" at bounding box center [616, 220] width 35 height 35
click at [611, 172] on icon at bounding box center [620, 175] width 26 height 20
click at [516, 319] on button "y" at bounding box center [517, 319] width 35 height 35
click at [617, 174] on icon "[PERSON_NAME] last character input" at bounding box center [619, 174] width 34 height 34
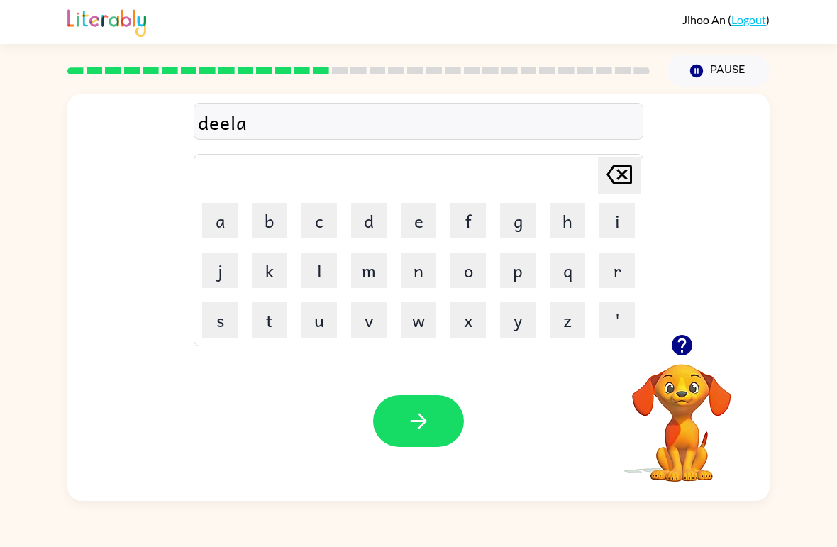
click at [617, 174] on icon "[PERSON_NAME] last character input" at bounding box center [619, 174] width 34 height 34
click at [621, 172] on icon at bounding box center [620, 175] width 26 height 20
click at [620, 172] on icon at bounding box center [620, 175] width 26 height 20
click at [612, 174] on icon "[PERSON_NAME] last character input" at bounding box center [619, 174] width 34 height 34
click at [614, 221] on button "i" at bounding box center [616, 220] width 35 height 35
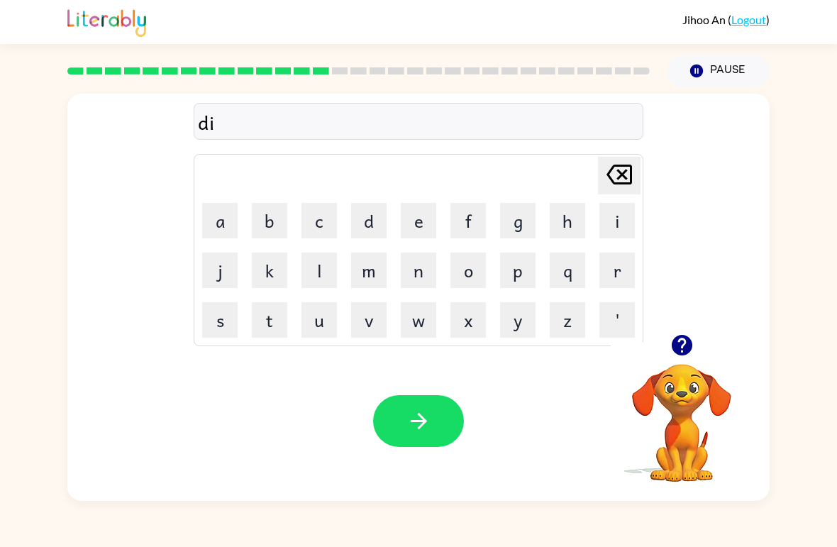
click at [326, 273] on button "l" at bounding box center [319, 270] width 35 height 35
click at [224, 225] on button "a" at bounding box center [219, 220] width 35 height 35
click at [504, 323] on button "y" at bounding box center [517, 319] width 35 height 35
click at [425, 426] on icon "button" at bounding box center [419, 421] width 25 height 25
click at [271, 315] on button "t" at bounding box center [269, 319] width 35 height 35
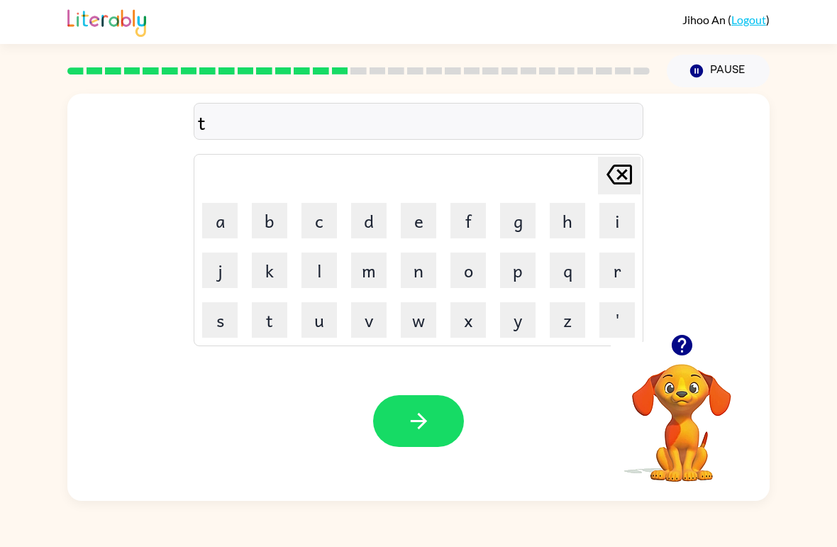
click at [214, 226] on button "a" at bounding box center [219, 220] width 35 height 35
click at [614, 262] on button "r" at bounding box center [616, 270] width 35 height 35
click at [372, 256] on button "m" at bounding box center [368, 270] width 35 height 35
click at [414, 413] on icon "button" at bounding box center [419, 421] width 25 height 25
click at [211, 317] on button "s" at bounding box center [219, 319] width 35 height 35
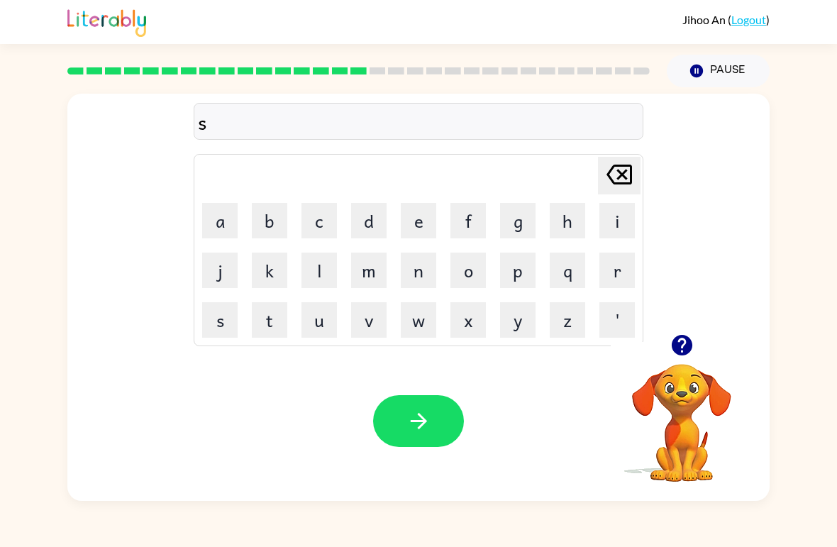
click at [429, 216] on button "e" at bounding box center [418, 220] width 35 height 35
click at [264, 328] on button "t" at bounding box center [269, 319] width 35 height 35
click at [418, 426] on icon "button" at bounding box center [419, 421] width 25 height 25
click at [272, 222] on button "b" at bounding box center [269, 220] width 35 height 35
click at [612, 275] on button "r" at bounding box center [616, 270] width 35 height 35
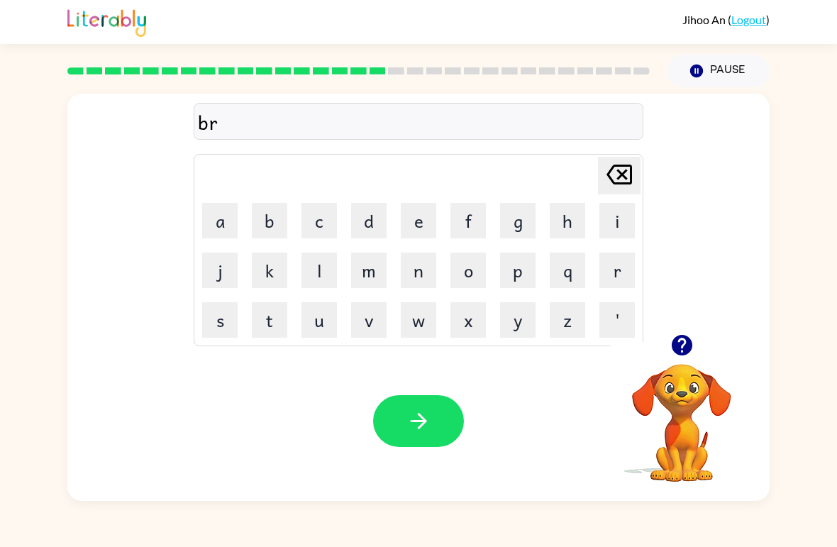
click at [614, 219] on button "i" at bounding box center [616, 220] width 35 height 35
click at [367, 276] on button "m" at bounding box center [368, 270] width 35 height 35
click at [617, 233] on button "i" at bounding box center [616, 220] width 35 height 35
click at [415, 272] on button "n" at bounding box center [418, 270] width 35 height 35
click at [622, 171] on icon "[PERSON_NAME] last character input" at bounding box center [619, 174] width 34 height 34
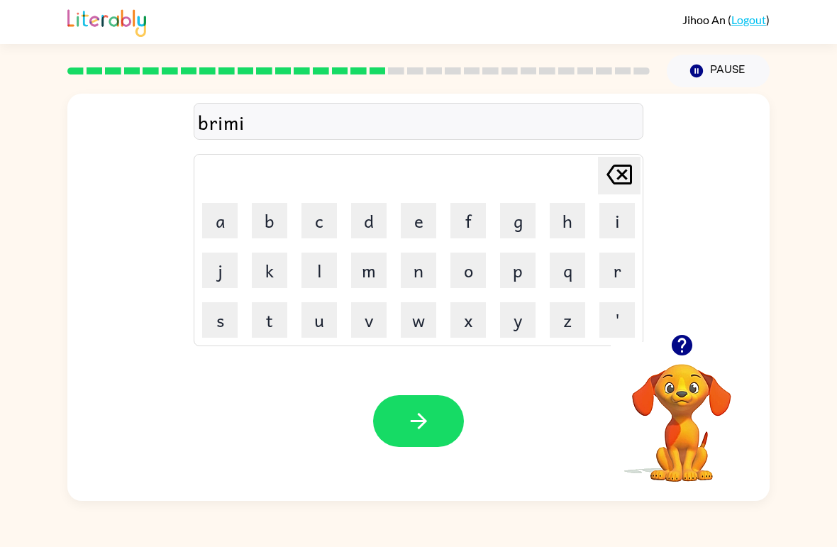
click at [623, 172] on icon "[PERSON_NAME] last character input" at bounding box center [619, 174] width 34 height 34
click at [377, 275] on button "m" at bounding box center [368, 270] width 35 height 35
click at [611, 220] on button "i" at bounding box center [616, 220] width 35 height 35
click at [426, 274] on button "n" at bounding box center [418, 270] width 35 height 35
click at [514, 226] on button "g" at bounding box center [517, 220] width 35 height 35
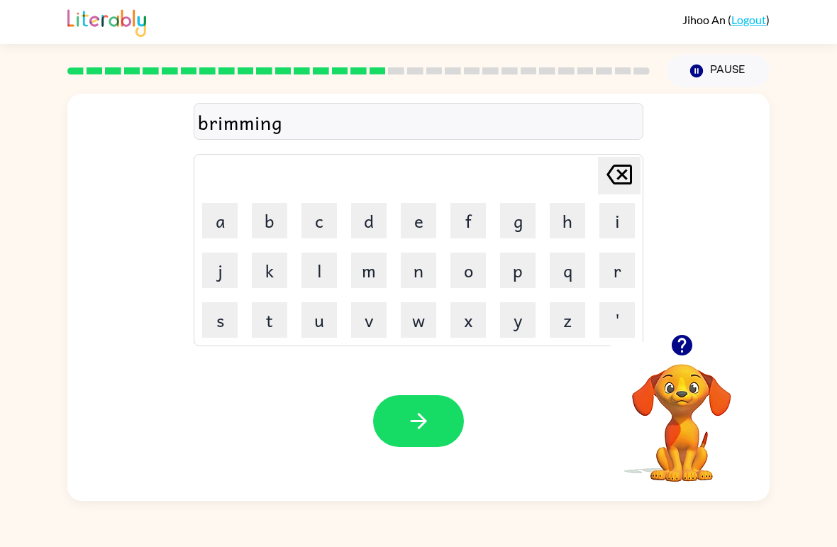
click at [411, 415] on icon "button" at bounding box center [419, 421] width 25 height 25
click at [515, 272] on button "p" at bounding box center [517, 270] width 35 height 35
click at [314, 268] on button "l" at bounding box center [319, 270] width 35 height 35
click at [221, 209] on button "a" at bounding box center [219, 220] width 35 height 35
click at [224, 316] on button "s" at bounding box center [219, 319] width 35 height 35
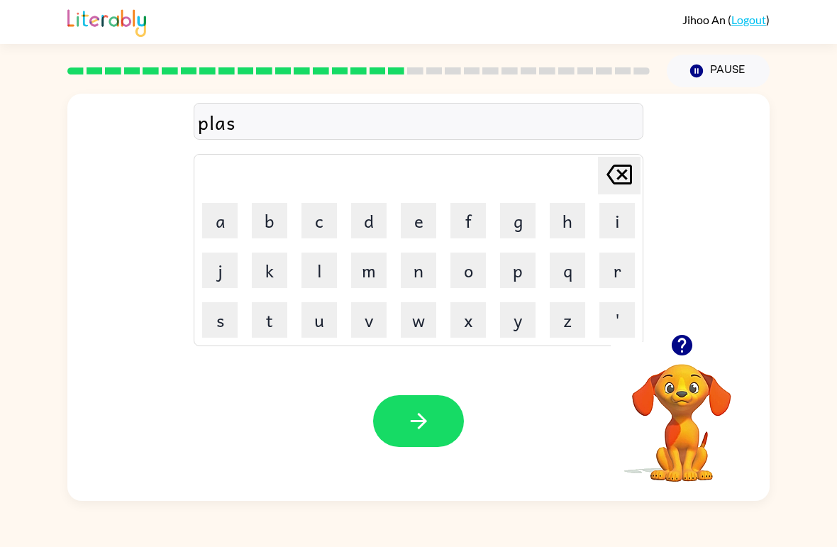
click at [267, 324] on button "t" at bounding box center [269, 319] width 35 height 35
click at [611, 219] on button "i" at bounding box center [616, 220] width 35 height 35
click at [314, 216] on button "c" at bounding box center [319, 220] width 35 height 35
click at [279, 266] on button "k" at bounding box center [269, 270] width 35 height 35
click at [425, 414] on icon "button" at bounding box center [419, 421] width 25 height 25
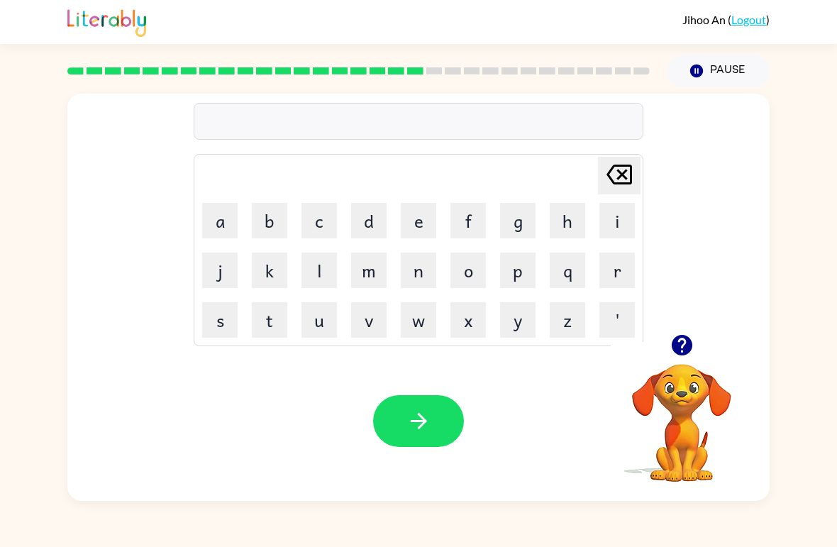
click at [367, 226] on button "d" at bounding box center [368, 220] width 35 height 35
click at [422, 225] on button "e" at bounding box center [418, 220] width 35 height 35
click at [213, 319] on button "s" at bounding box center [219, 319] width 35 height 35
click at [510, 274] on button "p" at bounding box center [517, 270] width 35 height 35
click at [316, 270] on button "l" at bounding box center [319, 270] width 35 height 35
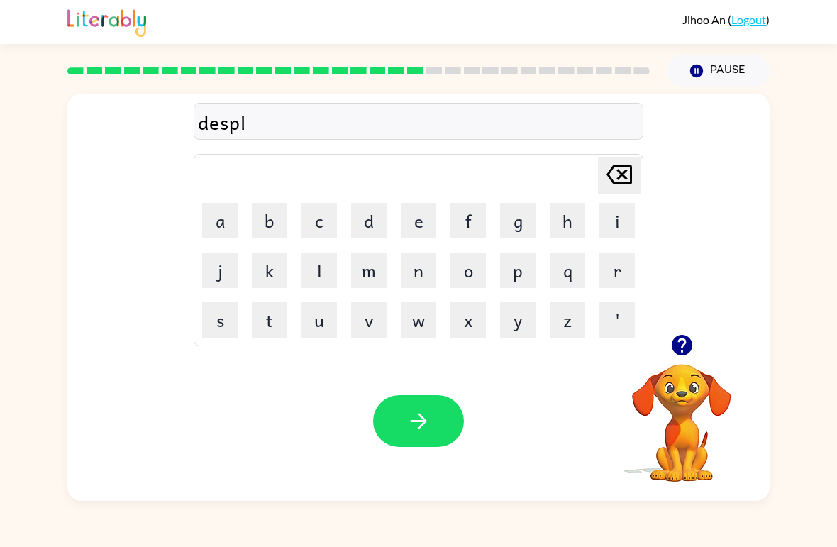
click at [220, 218] on button "a" at bounding box center [219, 220] width 35 height 35
click at [515, 324] on button "y" at bounding box center [517, 319] width 35 height 35
click at [418, 413] on icon "button" at bounding box center [419, 421] width 25 height 25
click at [419, 431] on div at bounding box center [418, 421] width 91 height 52
click at [419, 430] on div at bounding box center [418, 421] width 91 height 52
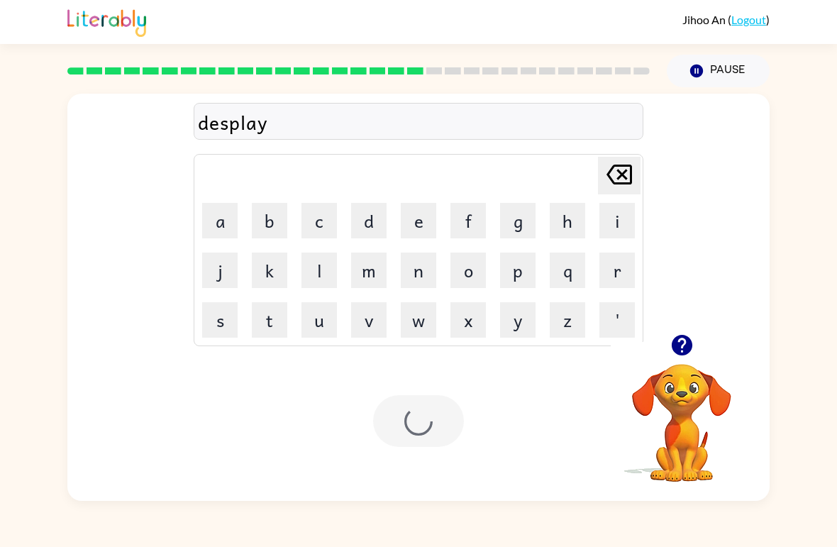
click at [409, 441] on div at bounding box center [418, 421] width 91 height 52
click at [409, 440] on div at bounding box center [418, 421] width 91 height 52
click at [414, 436] on div at bounding box center [418, 421] width 91 height 52
click at [420, 427] on div at bounding box center [418, 421] width 91 height 52
click at [428, 421] on div at bounding box center [418, 421] width 91 height 52
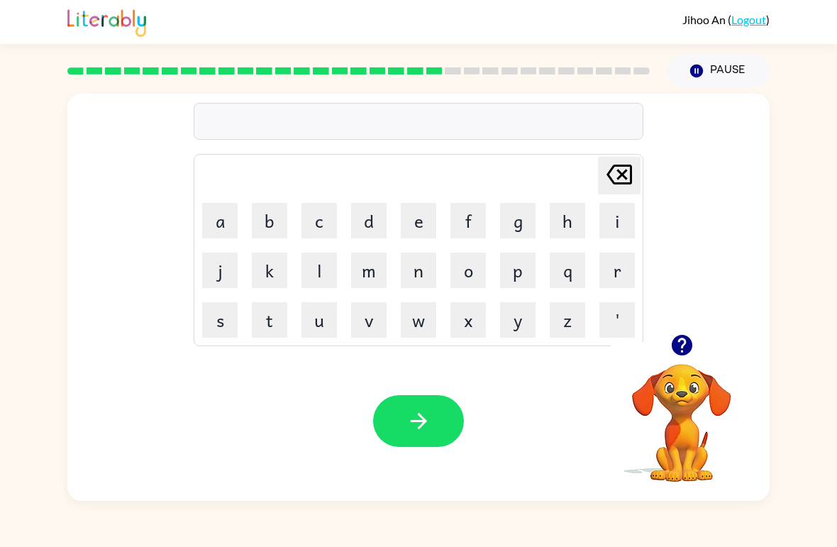
click at [369, 211] on button "d" at bounding box center [368, 220] width 35 height 35
click at [315, 319] on button "u" at bounding box center [319, 319] width 35 height 35
click at [221, 312] on button "s" at bounding box center [219, 319] width 35 height 35
click at [264, 315] on button "t" at bounding box center [269, 319] width 35 height 35
click at [409, 221] on button "e" at bounding box center [418, 220] width 35 height 35
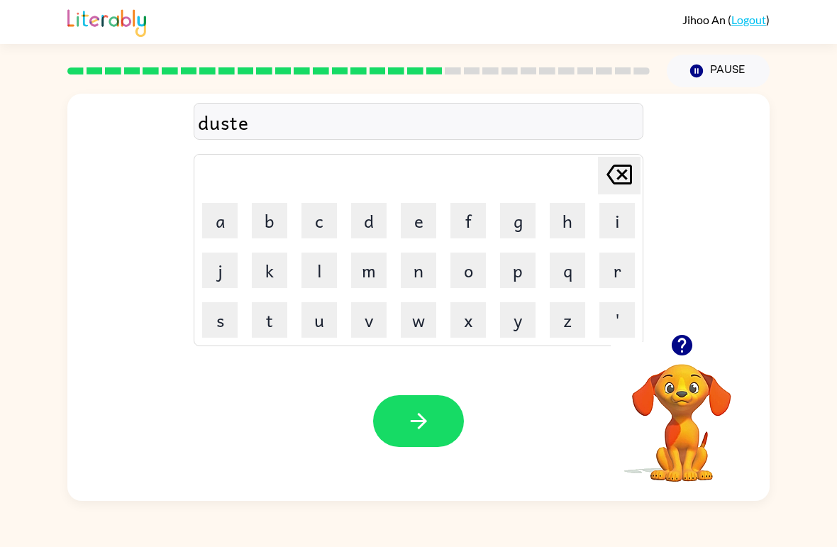
click at [622, 164] on icon "[PERSON_NAME] last character input" at bounding box center [619, 174] width 34 height 34
click at [622, 163] on icon "[PERSON_NAME] last character input" at bounding box center [619, 174] width 34 height 34
click at [269, 321] on button "t" at bounding box center [269, 319] width 35 height 35
click at [271, 319] on button "t" at bounding box center [269, 319] width 35 height 35
click at [415, 212] on button "e" at bounding box center [418, 220] width 35 height 35
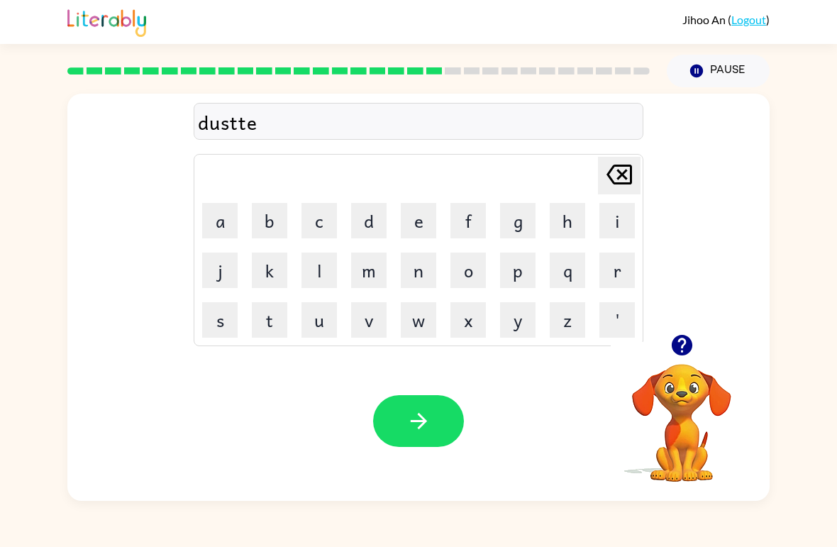
click at [373, 210] on button "d" at bounding box center [368, 220] width 35 height 35
click at [424, 421] on icon "button" at bounding box center [418, 421] width 16 height 16
click at [220, 325] on button "s" at bounding box center [219, 319] width 35 height 35
click at [422, 218] on button "e" at bounding box center [418, 220] width 35 height 35
click at [420, 269] on button "n" at bounding box center [418, 270] width 35 height 35
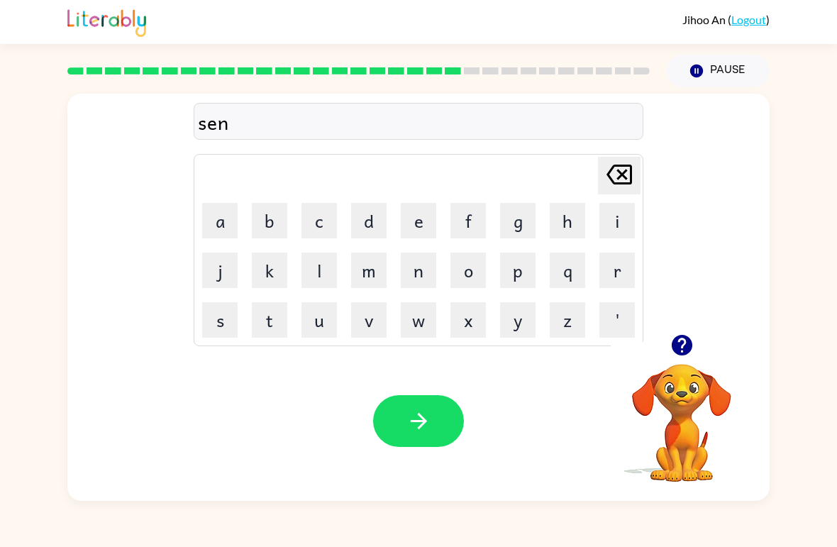
click at [275, 311] on button "t" at bounding box center [269, 319] width 35 height 35
click at [467, 270] on button "o" at bounding box center [468, 270] width 35 height 35
click at [612, 263] on button "r" at bounding box center [616, 270] width 35 height 35
click at [524, 267] on button "p" at bounding box center [517, 270] width 35 height 35
click at [514, 324] on button "y" at bounding box center [517, 319] width 35 height 35
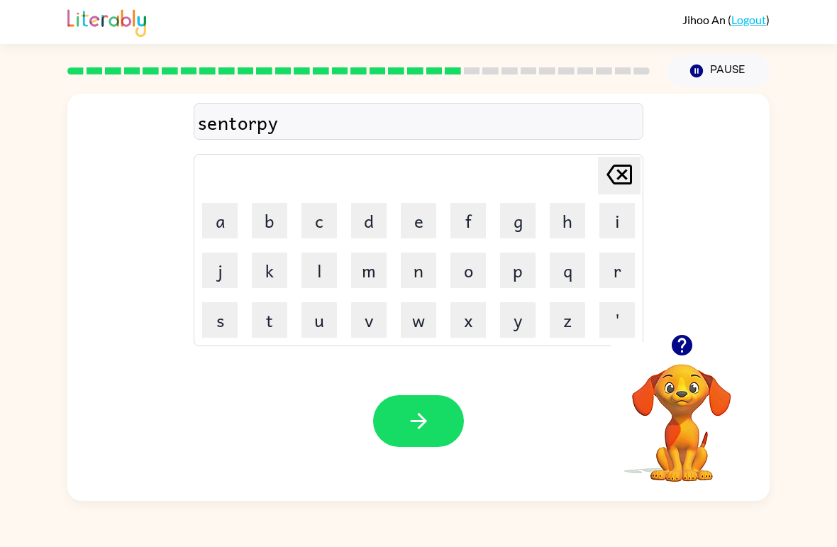
click at [419, 420] on icon "button" at bounding box center [419, 421] width 25 height 25
click at [611, 278] on button "r" at bounding box center [616, 270] width 35 height 35
click at [218, 219] on button "a" at bounding box center [219, 220] width 35 height 35
click at [614, 219] on button "i" at bounding box center [616, 220] width 35 height 35
click at [421, 281] on button "n" at bounding box center [418, 270] width 35 height 35
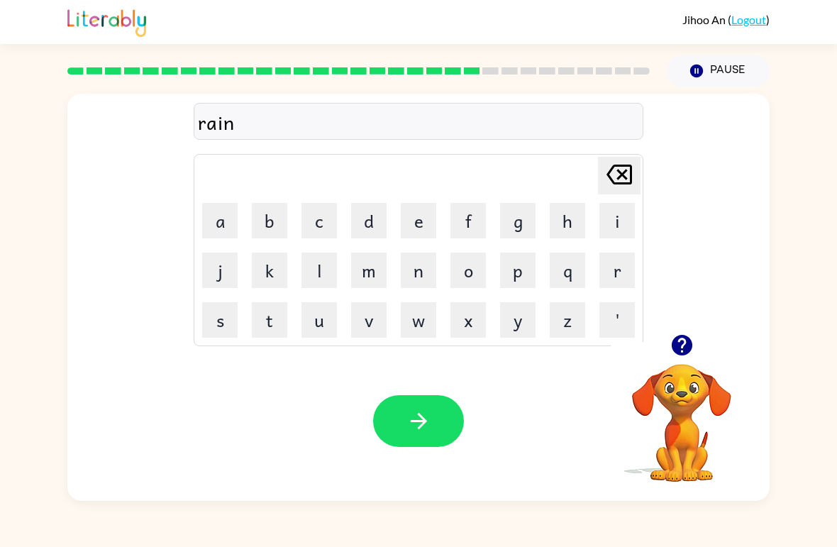
click at [219, 327] on button "s" at bounding box center [219, 319] width 35 height 35
click at [612, 166] on icon "[PERSON_NAME] last character input" at bounding box center [619, 174] width 34 height 34
click at [328, 226] on button "c" at bounding box center [319, 220] width 35 height 35
click at [472, 274] on button "o" at bounding box center [468, 270] width 35 height 35
click at [223, 233] on button "a" at bounding box center [219, 220] width 35 height 35
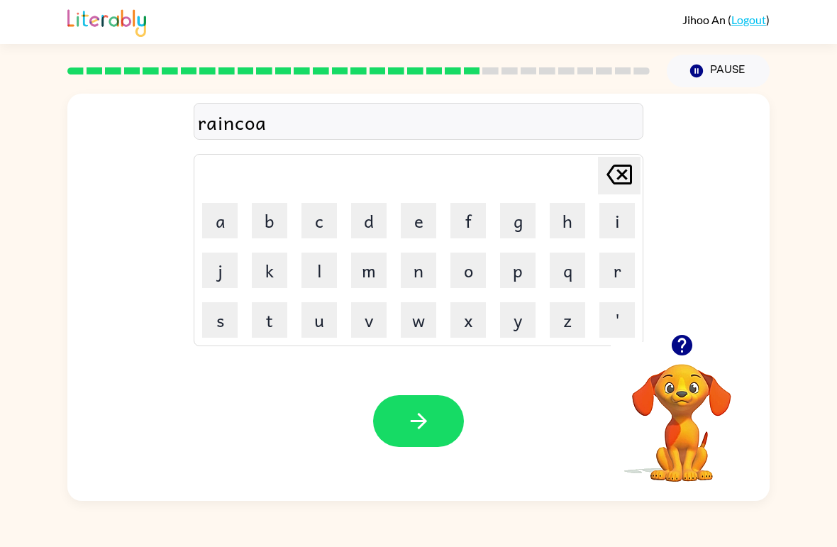
click at [260, 327] on button "t" at bounding box center [269, 319] width 35 height 35
click at [433, 423] on button "button" at bounding box center [418, 421] width 91 height 52
click at [372, 270] on button "m" at bounding box center [368, 270] width 35 height 35
click at [215, 224] on button "a" at bounding box center [219, 220] width 35 height 35
click at [611, 268] on button "r" at bounding box center [616, 270] width 35 height 35
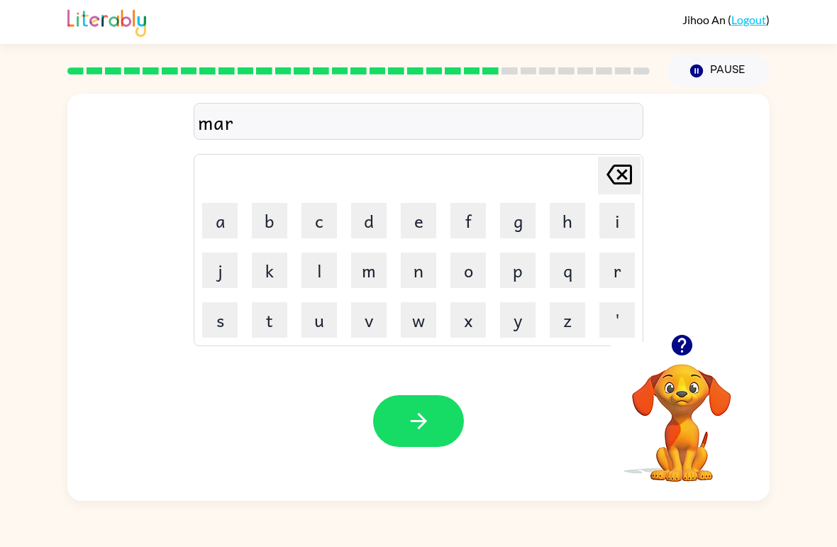
click at [271, 269] on button "k" at bounding box center [269, 270] width 35 height 35
click at [219, 224] on button "a" at bounding box center [219, 220] width 35 height 35
click at [619, 266] on button "r" at bounding box center [616, 270] width 35 height 35
click at [624, 171] on icon "[PERSON_NAME] last character input" at bounding box center [619, 174] width 34 height 34
click at [626, 176] on icon "[PERSON_NAME] last character input" at bounding box center [619, 174] width 34 height 34
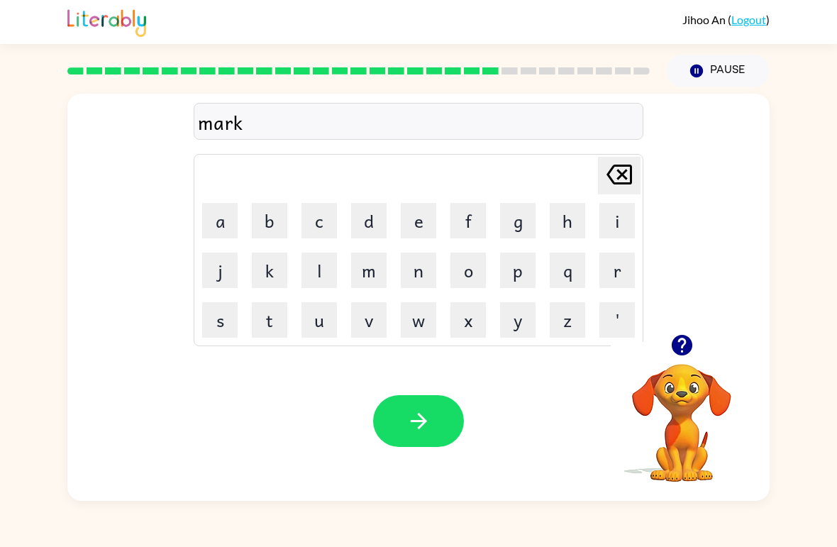
click at [420, 228] on button "e" at bounding box center [418, 220] width 35 height 35
click at [616, 264] on button "r" at bounding box center [616, 270] width 35 height 35
click at [421, 419] on icon "button" at bounding box center [419, 421] width 25 height 25
click at [224, 219] on button "a" at bounding box center [219, 220] width 35 height 35
click at [372, 216] on button "d" at bounding box center [368, 220] width 35 height 35
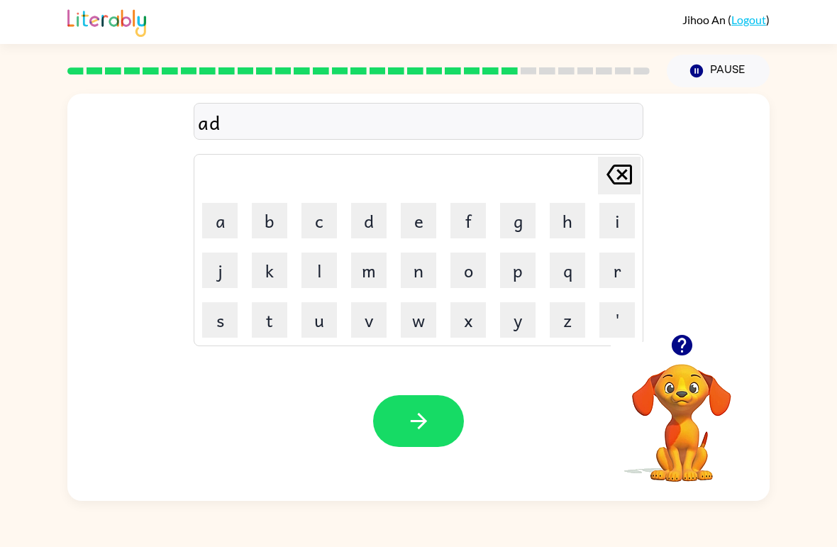
click at [371, 319] on button "v" at bounding box center [368, 319] width 35 height 35
click at [420, 224] on button "e" at bounding box center [418, 220] width 35 height 35
click at [419, 277] on button "n" at bounding box center [418, 270] width 35 height 35
click at [223, 322] on button "s" at bounding box center [219, 319] width 35 height 35
click at [610, 219] on button "i" at bounding box center [616, 220] width 35 height 35
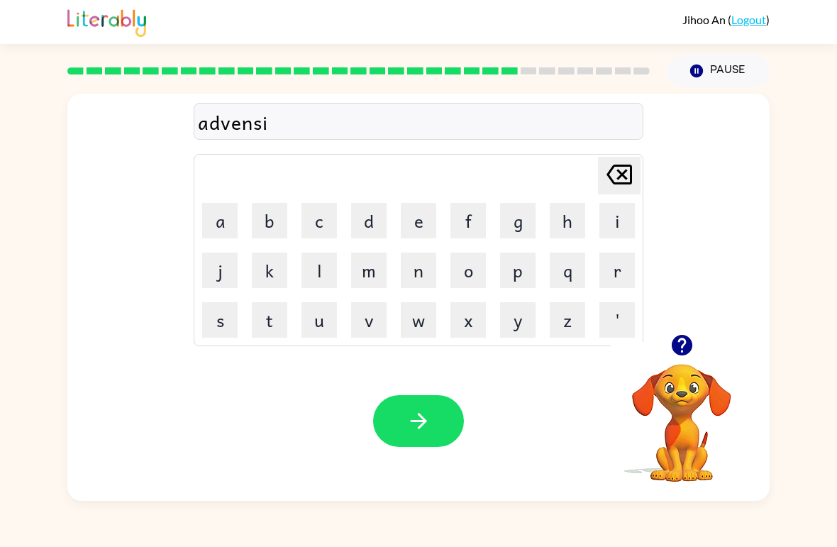
click at [419, 277] on button "n" at bounding box center [418, 270] width 35 height 35
click at [521, 211] on button "g" at bounding box center [517, 220] width 35 height 35
click at [425, 427] on icon "button" at bounding box center [419, 421] width 25 height 25
click at [514, 222] on button "g" at bounding box center [517, 220] width 35 height 35
click at [468, 273] on button "o" at bounding box center [468, 270] width 35 height 35
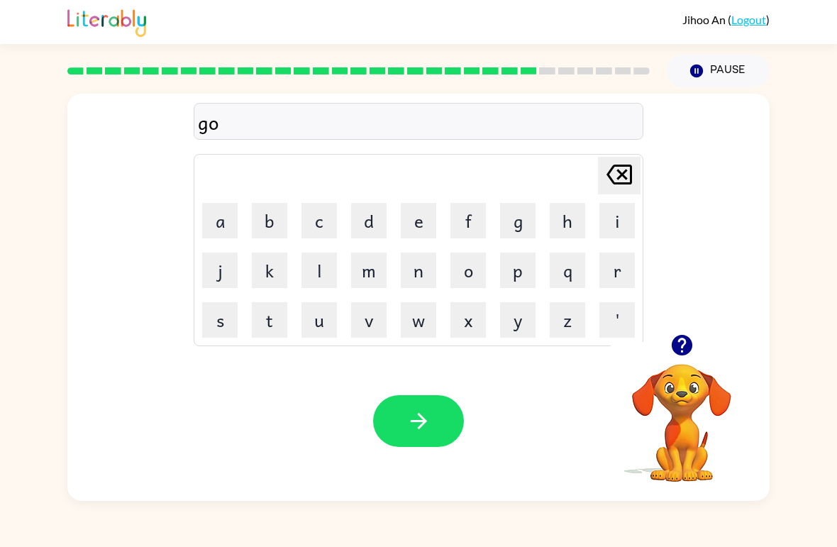
click at [277, 223] on button "b" at bounding box center [269, 220] width 35 height 35
click at [320, 274] on button "l" at bounding box center [319, 270] width 35 height 35
click at [618, 220] on button "i" at bounding box center [616, 220] width 35 height 35
click at [421, 271] on button "n" at bounding box center [418, 270] width 35 height 35
click at [418, 430] on icon "button" at bounding box center [419, 421] width 25 height 25
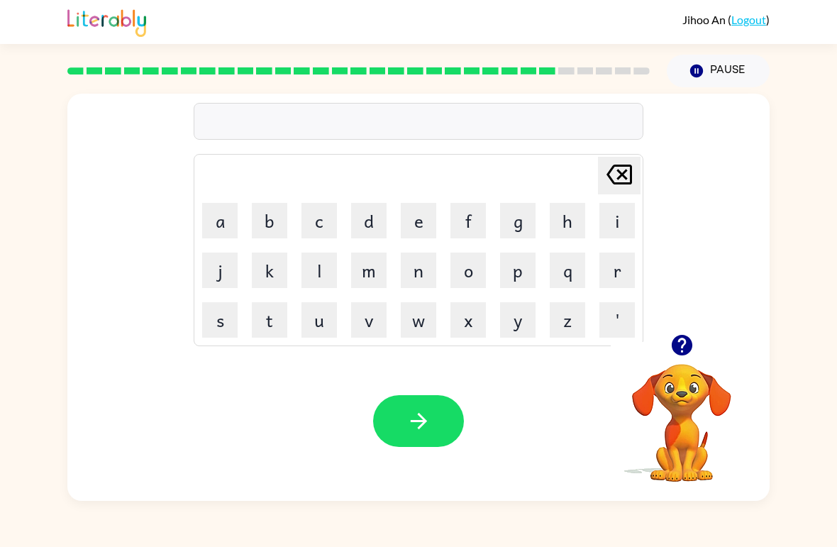
click at [520, 221] on button "g" at bounding box center [517, 220] width 35 height 35
click at [470, 267] on button "o" at bounding box center [468, 270] width 35 height 35
click at [272, 214] on button "b" at bounding box center [269, 220] width 35 height 35
click at [424, 222] on button "e" at bounding box center [418, 220] width 35 height 35
click at [624, 264] on button "r" at bounding box center [616, 270] width 35 height 35
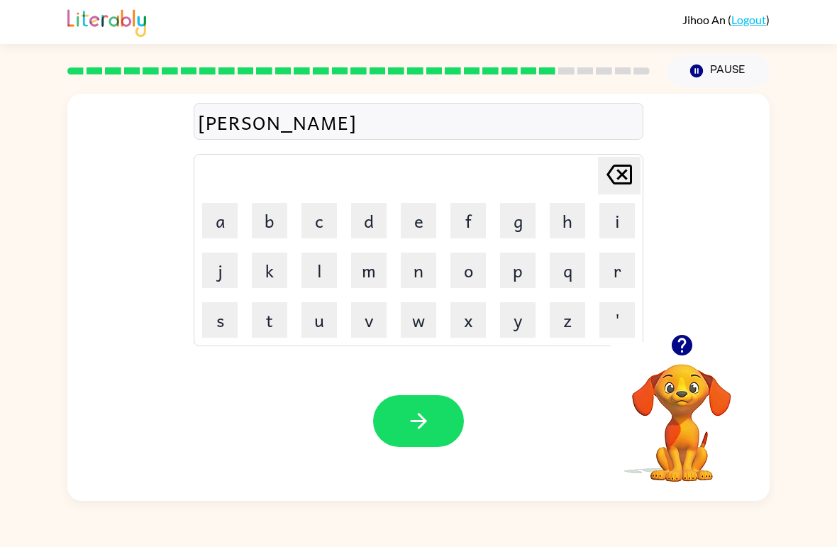
click at [376, 267] on button "m" at bounding box center [368, 270] width 35 height 35
click at [408, 228] on button "e" at bounding box center [418, 220] width 35 height 35
click at [421, 269] on button "n" at bounding box center [418, 270] width 35 height 35
click at [269, 322] on button "t" at bounding box center [269, 319] width 35 height 35
click at [412, 422] on icon "button" at bounding box center [418, 421] width 16 height 16
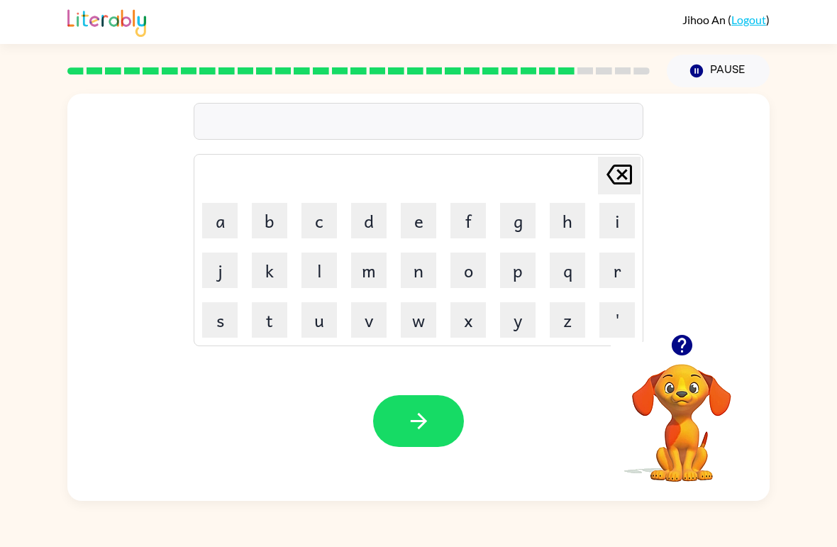
click at [222, 315] on button "s" at bounding box center [219, 319] width 35 height 35
click at [270, 314] on button "t" at bounding box center [269, 319] width 35 height 35
click at [614, 258] on button "r" at bounding box center [616, 270] width 35 height 35
click at [211, 222] on button "a" at bounding box center [219, 220] width 35 height 35
click at [618, 217] on button "i" at bounding box center [616, 220] width 35 height 35
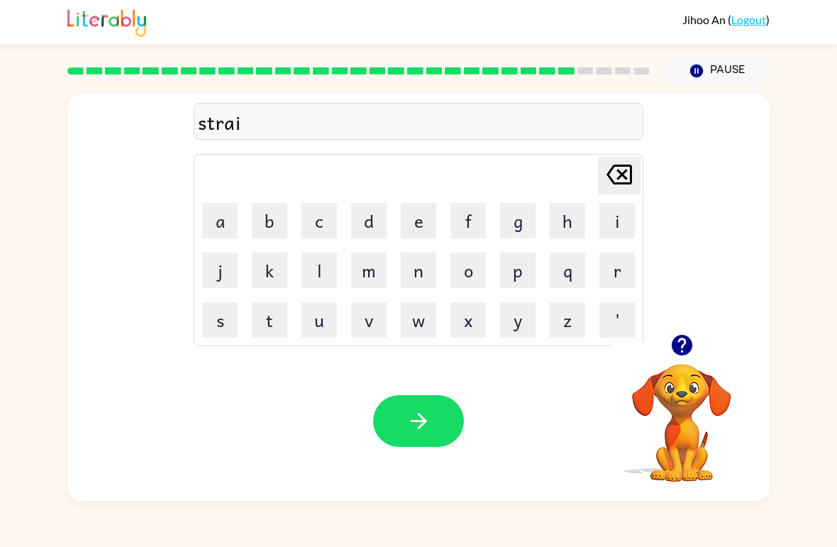
click at [416, 282] on button "n" at bounding box center [418, 270] width 35 height 35
click at [423, 416] on icon "button" at bounding box center [419, 421] width 25 height 25
click at [221, 315] on button "s" at bounding box center [219, 319] width 35 height 35
click at [226, 226] on button "a" at bounding box center [219, 220] width 35 height 35
click at [522, 272] on button "p" at bounding box center [517, 270] width 35 height 35
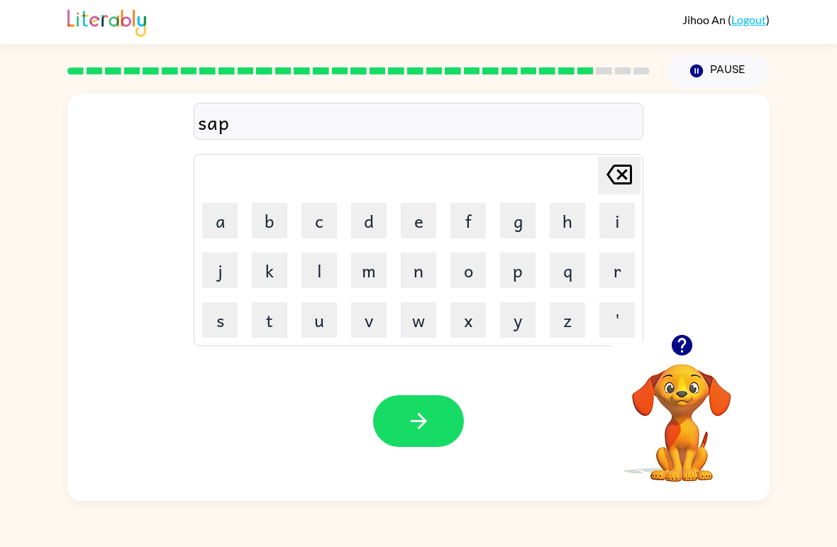
click at [416, 223] on button "e" at bounding box center [418, 220] width 35 height 35
click at [619, 181] on icon "[PERSON_NAME] last character input" at bounding box center [619, 174] width 34 height 34
click at [624, 192] on icon "[PERSON_NAME] last character input" at bounding box center [619, 174] width 34 height 34
click at [622, 184] on icon at bounding box center [620, 175] width 26 height 20
click at [565, 218] on button "h" at bounding box center [567, 220] width 35 height 35
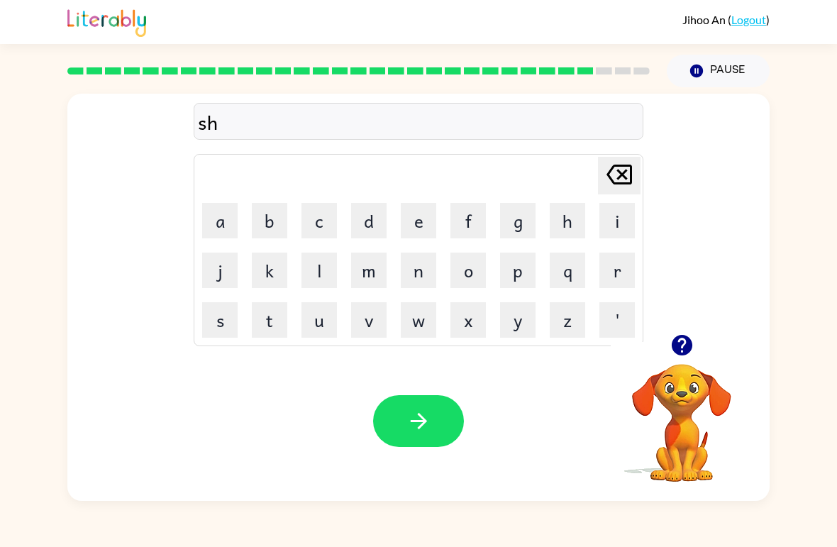
click at [219, 224] on button "a" at bounding box center [219, 220] width 35 height 35
click at [516, 265] on button "p" at bounding box center [517, 270] width 35 height 35
click at [422, 215] on button "e" at bounding box center [418, 220] width 35 height 35
click at [416, 413] on icon "button" at bounding box center [419, 421] width 25 height 25
click at [415, 219] on button "e" at bounding box center [418, 220] width 35 height 35
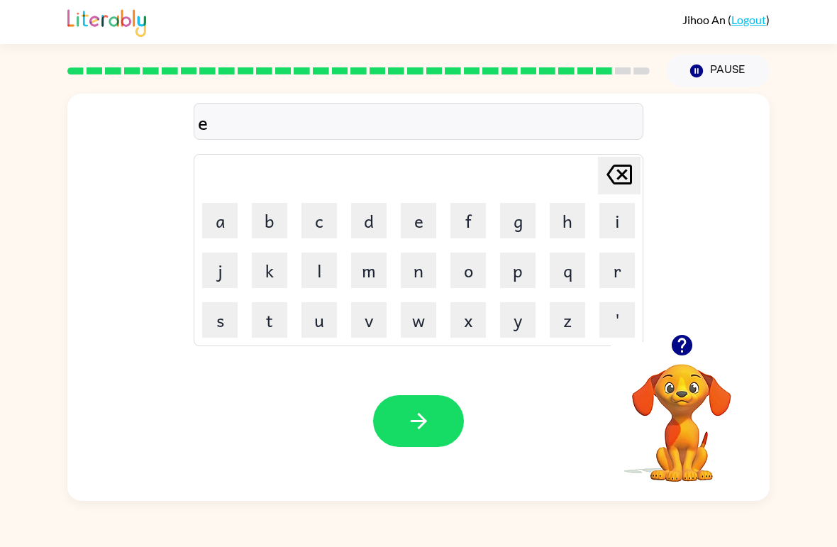
click at [470, 326] on button "x" at bounding box center [468, 319] width 35 height 35
click at [417, 218] on button "e" at bounding box center [418, 220] width 35 height 35
click at [316, 275] on button "l" at bounding box center [319, 270] width 35 height 35
click at [416, 220] on button "e" at bounding box center [418, 220] width 35 height 35
click at [427, 276] on button "n" at bounding box center [418, 270] width 35 height 35
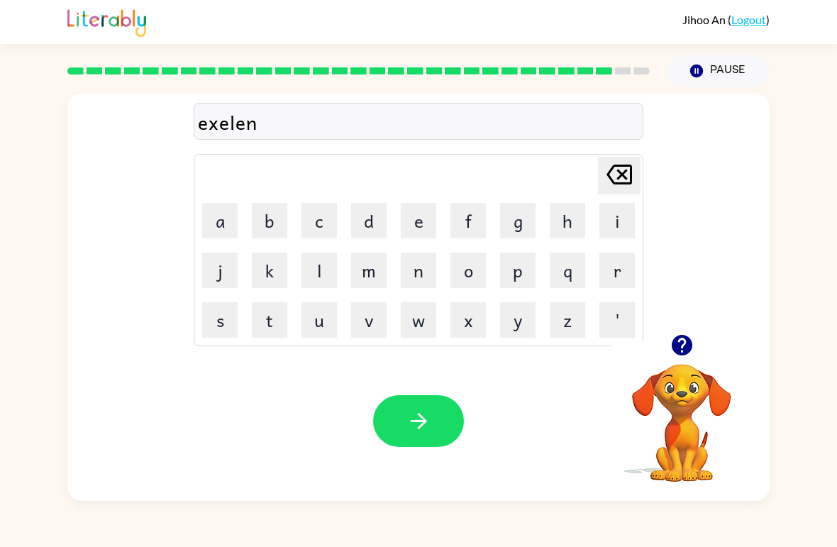
click at [224, 128] on div "exelen" at bounding box center [418, 122] width 441 height 30
click at [222, 123] on div "exelen" at bounding box center [418, 122] width 441 height 30
click at [228, 129] on div "exelen" at bounding box center [418, 122] width 441 height 30
click at [231, 131] on div "exelen" at bounding box center [418, 122] width 441 height 30
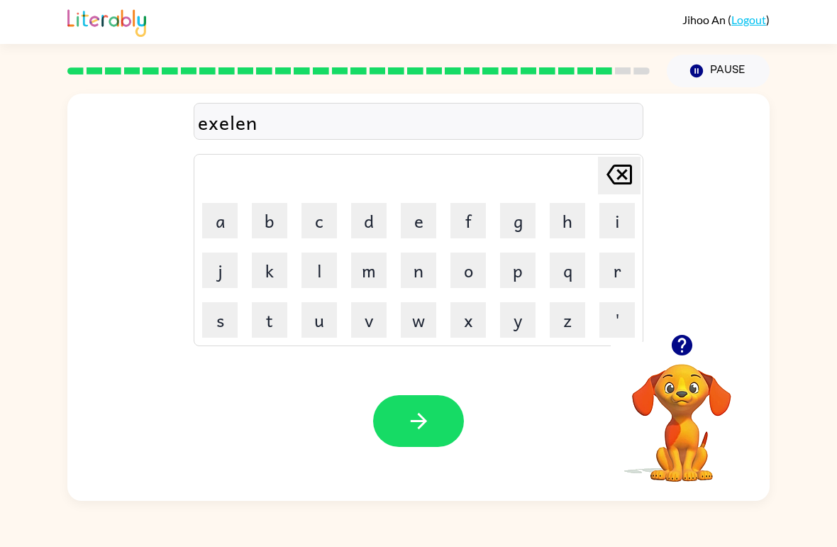
click at [619, 172] on icon at bounding box center [620, 175] width 26 height 20
click at [607, 176] on icon "[PERSON_NAME] last character input" at bounding box center [619, 174] width 34 height 34
click at [616, 165] on icon at bounding box center [620, 175] width 26 height 20
click at [223, 219] on button "a" at bounding box center [219, 220] width 35 height 35
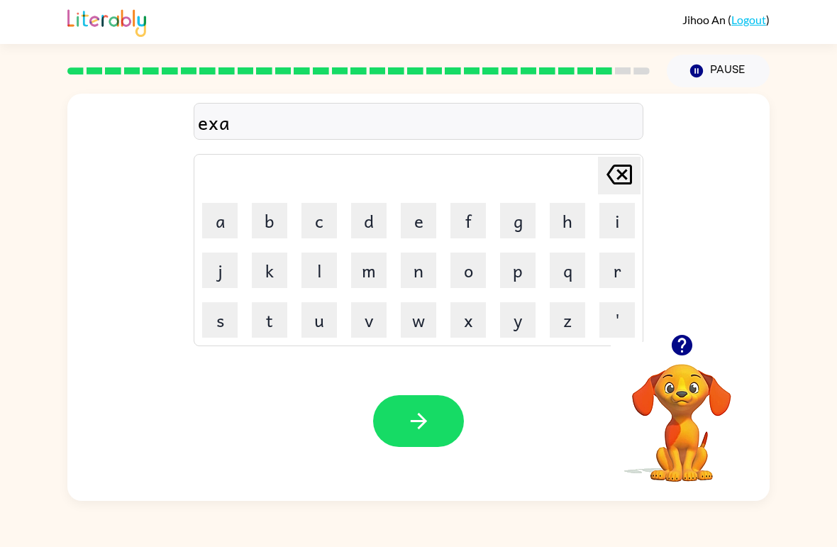
click at [322, 262] on button "l" at bounding box center [319, 270] width 35 height 35
click at [618, 167] on icon at bounding box center [620, 175] width 26 height 20
click at [617, 167] on icon at bounding box center [620, 175] width 26 height 20
click at [420, 231] on button "e" at bounding box center [418, 220] width 35 height 35
click at [326, 270] on button "l" at bounding box center [319, 270] width 35 height 35
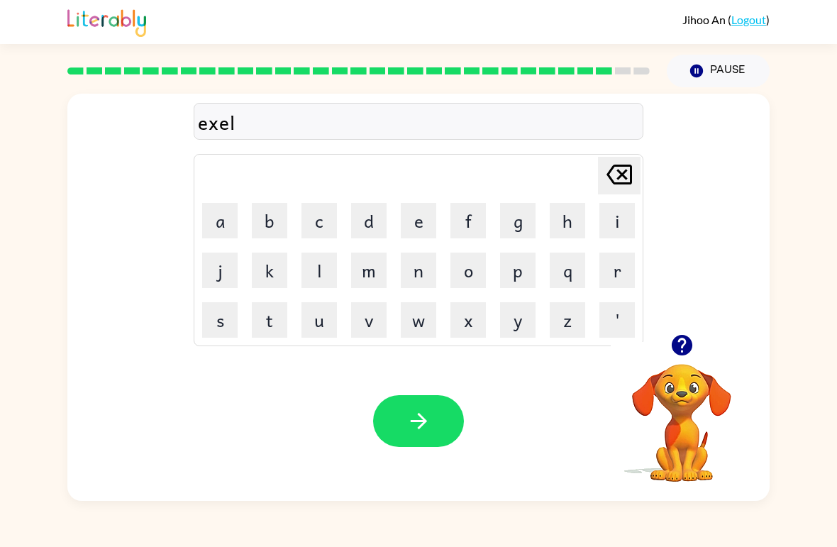
click at [423, 221] on button "e" at bounding box center [418, 220] width 35 height 35
click at [421, 270] on button "n" at bounding box center [418, 270] width 35 height 35
click at [271, 331] on button "t" at bounding box center [269, 319] width 35 height 35
click at [424, 420] on icon "button" at bounding box center [418, 421] width 16 height 16
click at [219, 263] on button "j" at bounding box center [219, 270] width 35 height 35
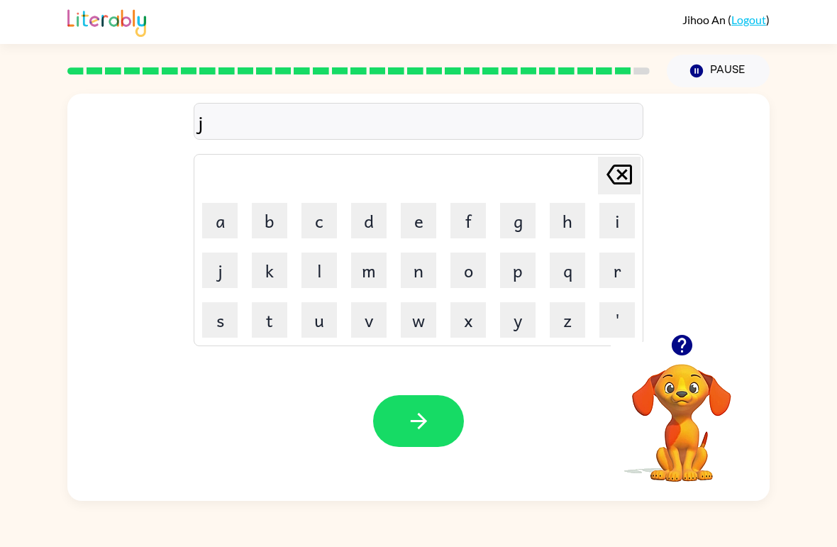
click at [213, 212] on button "a" at bounding box center [219, 220] width 35 height 35
click at [616, 262] on button "r" at bounding box center [616, 270] width 35 height 35
click at [273, 219] on button "b" at bounding box center [269, 220] width 35 height 35
click at [609, 273] on button "r" at bounding box center [616, 270] width 35 height 35
click at [220, 222] on button "a" at bounding box center [219, 220] width 35 height 35
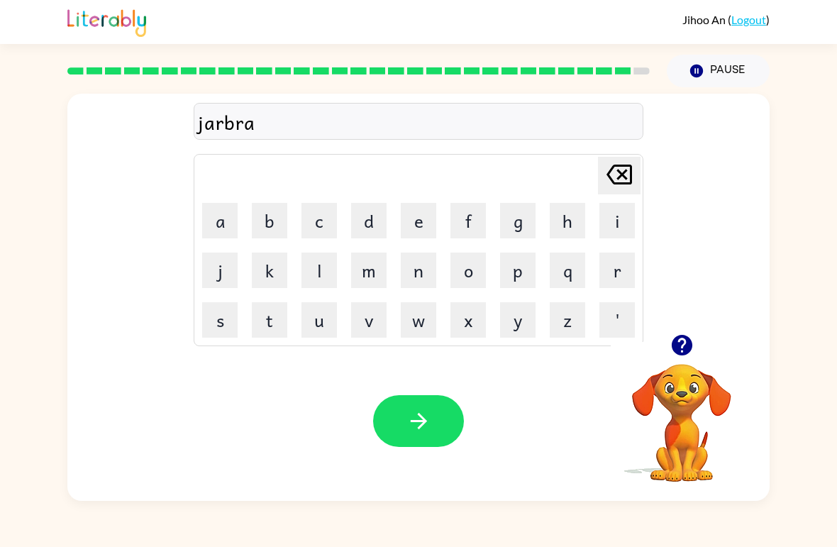
click at [270, 272] on button "k" at bounding box center [269, 270] width 35 height 35
click at [419, 221] on button "e" at bounding box center [418, 220] width 35 height 35
click at [619, 270] on button "r" at bounding box center [616, 270] width 35 height 35
click at [424, 420] on icon "button" at bounding box center [418, 421] width 16 height 16
